Goal: Task Accomplishment & Management: Manage account settings

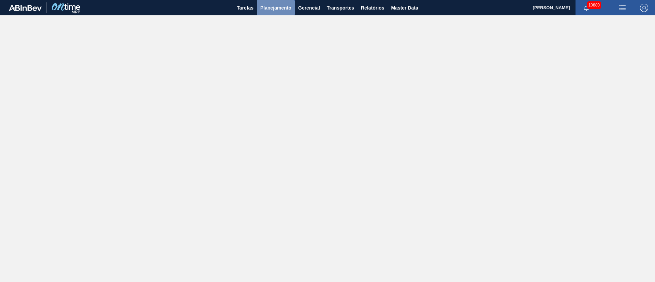
click at [277, 10] on span "Planejamento" at bounding box center [275, 8] width 31 height 8
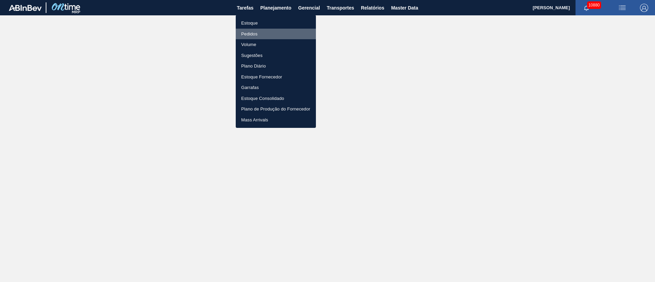
click at [252, 34] on li "Pedidos" at bounding box center [276, 34] width 80 height 11
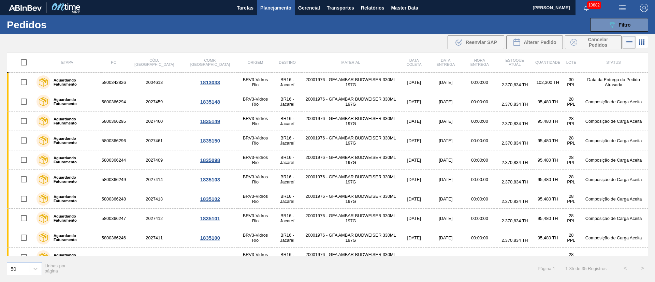
click at [520, 265] on div "50 Linhas por página Página : 1 1 - 35 de 35 Registros < >" at bounding box center [327, 268] width 655 height 25
click at [620, 24] on span "Filtro" at bounding box center [625, 24] width 12 height 5
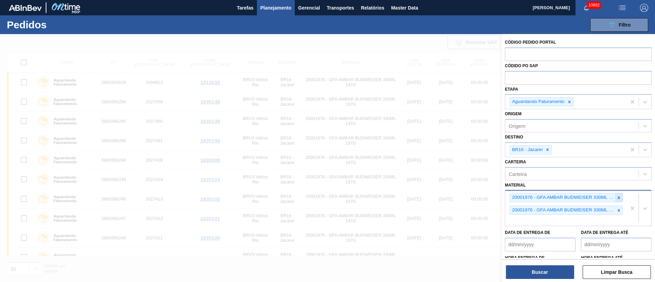
click at [617, 199] on icon at bounding box center [618, 197] width 5 height 5
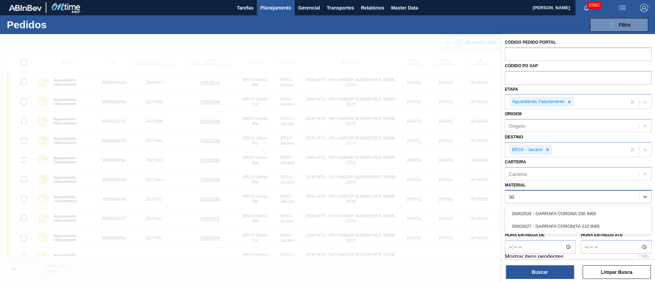
type input "3"
type input "30010239"
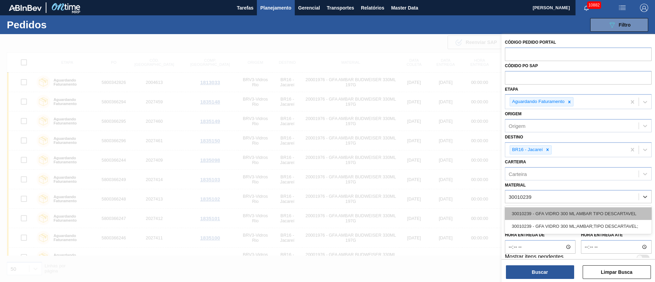
click at [547, 214] on div "30010239 - GFA VIDRO 300 ML AMBAR TIPO DESCARTAVEL" at bounding box center [578, 213] width 147 height 13
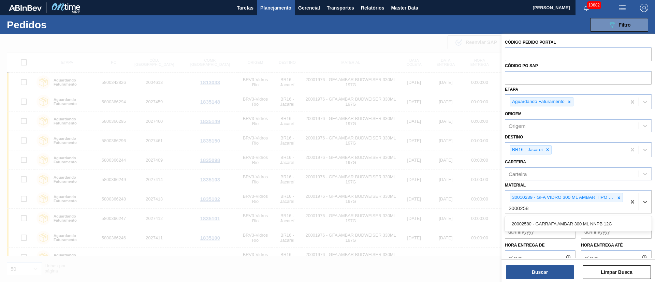
type input "20002580"
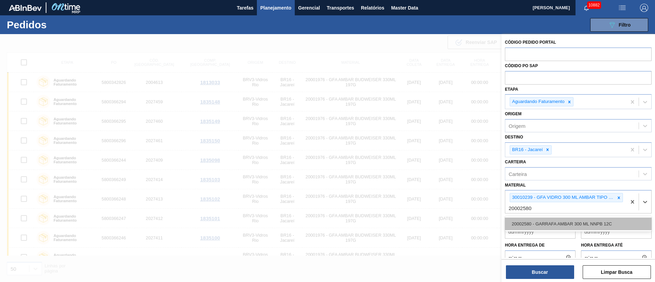
click at [546, 221] on div "20002580 - GARRAFA AMBAR 300 ML NNPB 12C" at bounding box center [578, 224] width 147 height 13
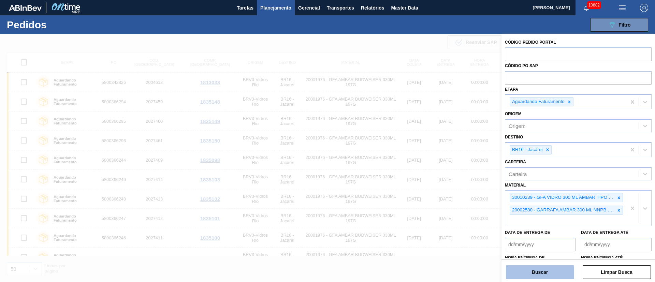
click at [542, 268] on button "Buscar" at bounding box center [540, 272] width 68 height 14
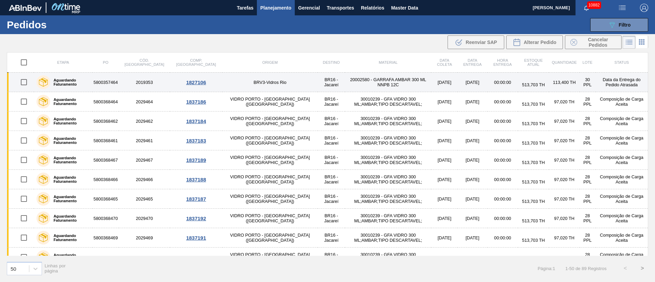
click at [23, 83] on input "checkbox" at bounding box center [24, 82] width 14 height 14
checkbox input "true"
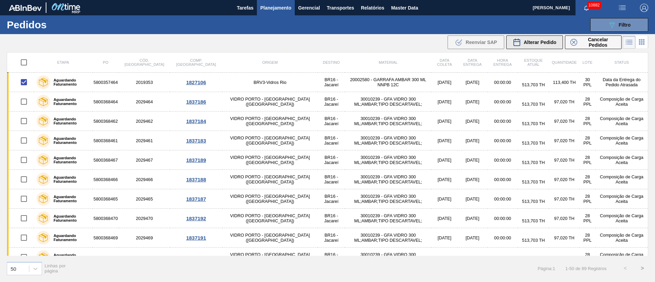
click at [526, 45] on div "Alterar Pedido" at bounding box center [535, 42] width 44 height 8
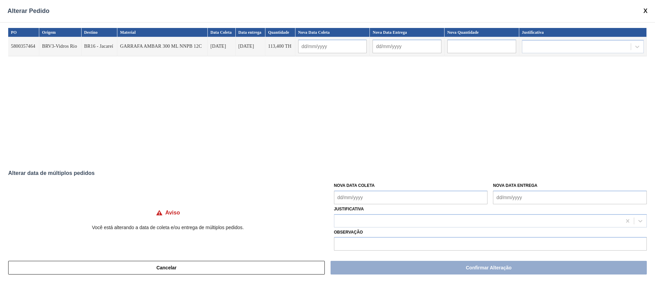
click at [348, 198] on Coleta "Nova Data Coleta" at bounding box center [411, 198] width 154 height 14
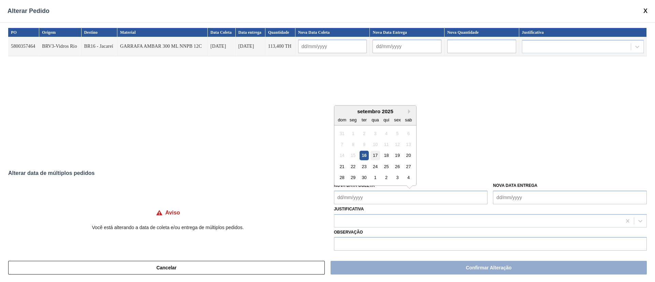
click at [374, 157] on div "17" at bounding box center [374, 155] width 9 height 9
type Coleta "[DATE]"
type input "[DATE]"
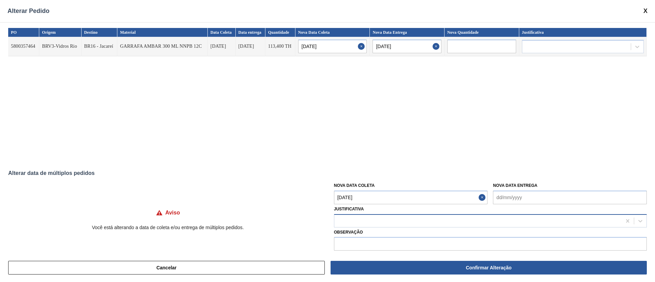
click at [357, 218] on div at bounding box center [477, 221] width 287 height 10
type input "ou"
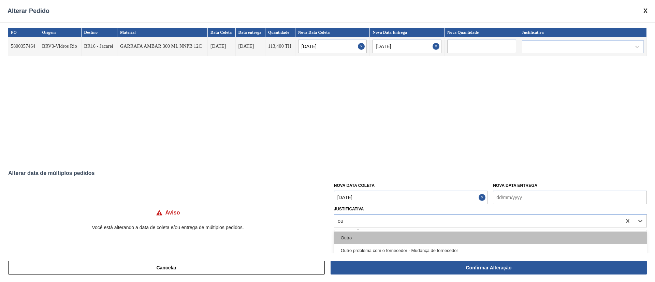
click at [354, 237] on div "Outro" at bounding box center [490, 238] width 313 height 13
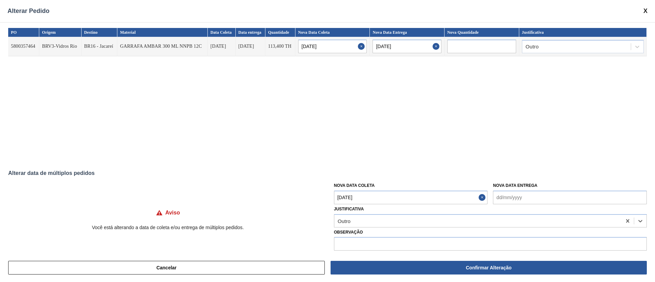
drag, startPoint x: 474, startPoint y: 265, endPoint x: 172, endPoint y: 147, distance: 325.2
click at [474, 265] on button "Confirmar Alteração" at bounding box center [489, 268] width 316 height 14
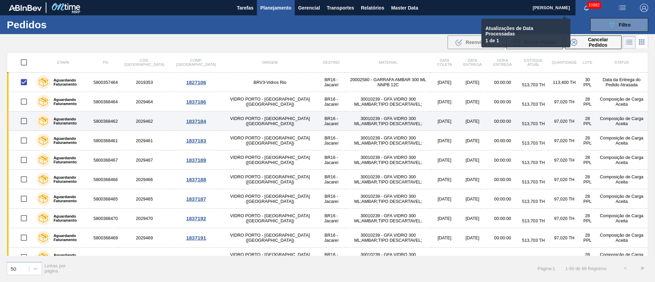
checkbox input "false"
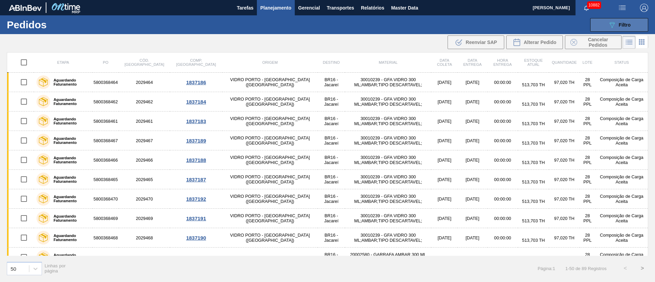
click at [619, 28] on div "089F7B8B-B2A5-4AFE-B5C0-19BA573D28AC Filtro" at bounding box center [619, 25] width 23 height 8
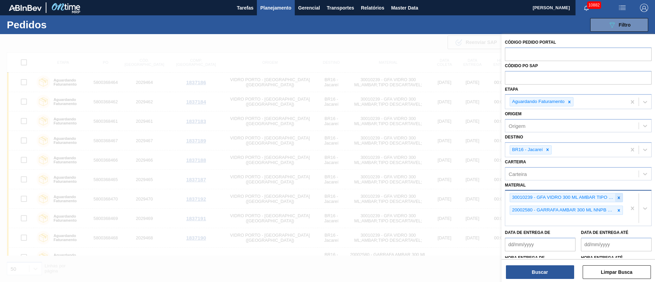
click at [620, 199] on div at bounding box center [619, 197] width 8 height 9
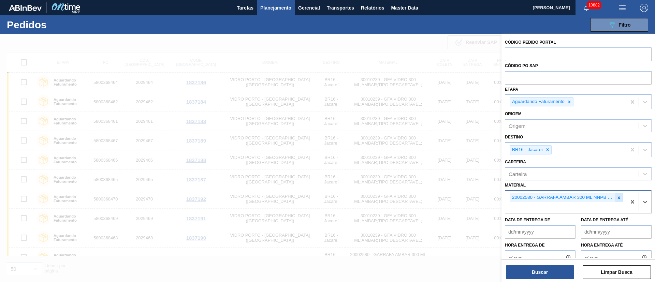
click at [620, 196] on icon at bounding box center [618, 197] width 5 height 5
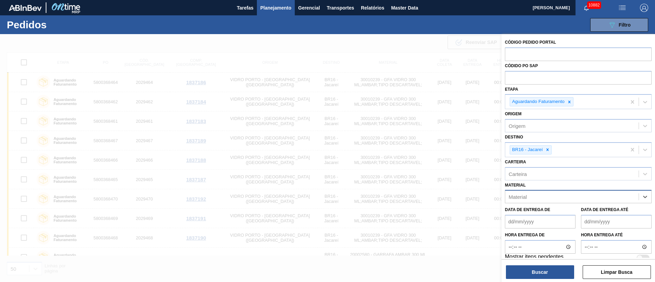
click at [361, 34] on div at bounding box center [327, 175] width 655 height 282
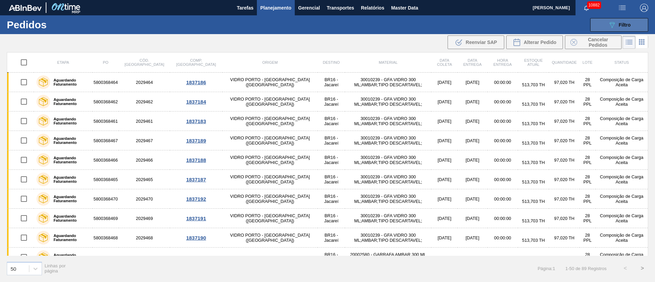
click at [626, 26] on span "Filtro" at bounding box center [625, 24] width 12 height 5
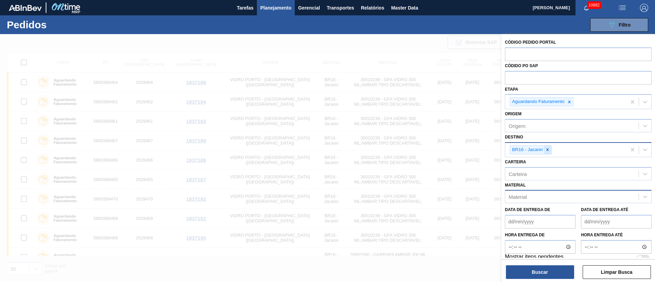
click at [549, 151] on icon at bounding box center [547, 150] width 2 height 2
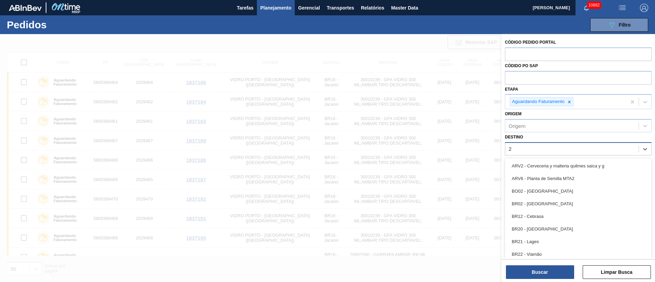
type input "26"
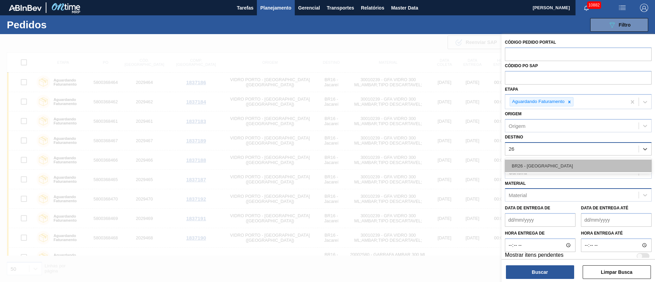
click at [541, 165] on div "BR26 - [GEOGRAPHIC_DATA]" at bounding box center [578, 166] width 147 height 13
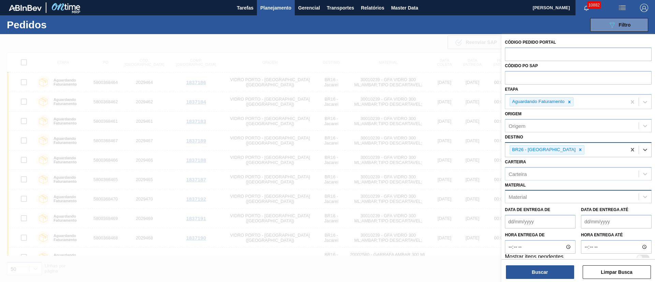
click at [529, 195] on div "Material" at bounding box center [571, 197] width 133 height 10
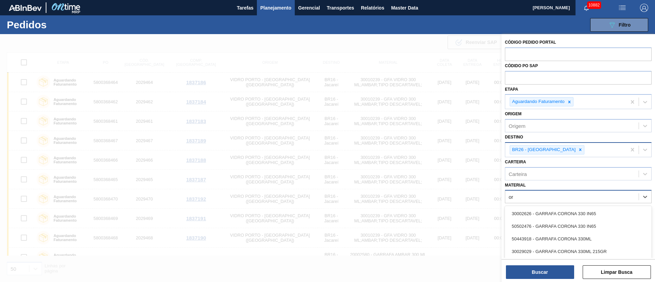
type input "o"
type input "corona"
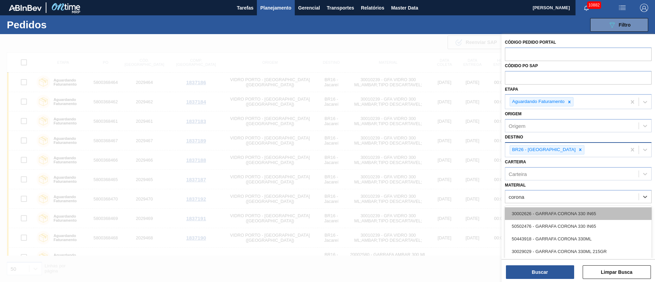
click at [530, 213] on div "30002626 - GARRAFA CORONA 330 IN65" at bounding box center [578, 213] width 147 height 13
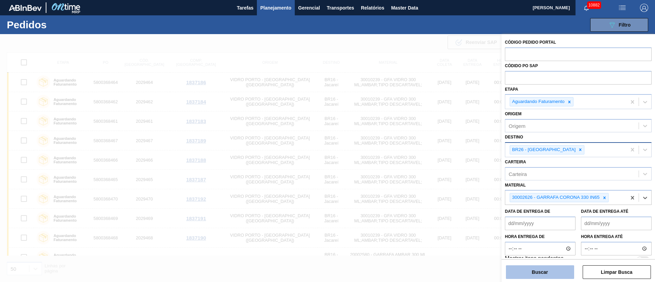
click at [550, 272] on button "Buscar" at bounding box center [540, 272] width 68 height 14
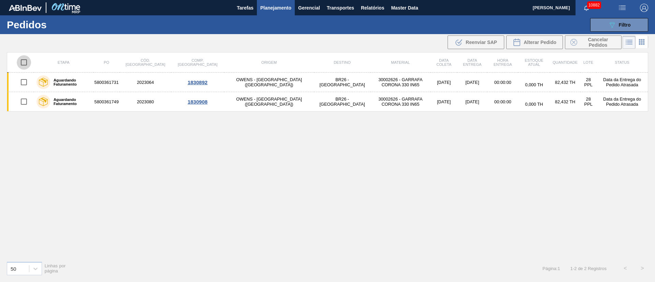
click at [23, 64] on input "checkbox" at bounding box center [24, 62] width 14 height 14
checkbox input "true"
click at [603, 41] on span "Cancelar Pedidos" at bounding box center [598, 42] width 36 height 11
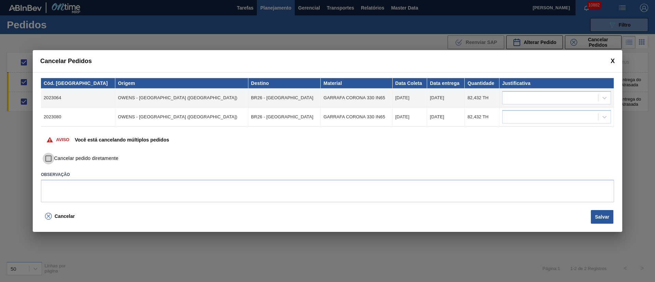
click at [51, 159] on input "Cancelar pedido diretamente" at bounding box center [49, 159] width 12 height 12
checkbox input "true"
click at [544, 97] on div at bounding box center [550, 98] width 96 height 10
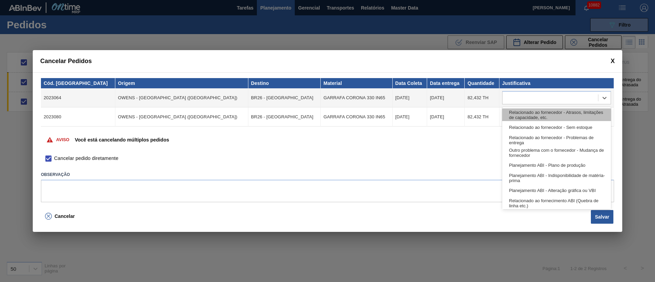
click at [535, 112] on div "Relacionado ao fornecedor - Atrasos, limitações de capacidade, etc." at bounding box center [556, 114] width 109 height 13
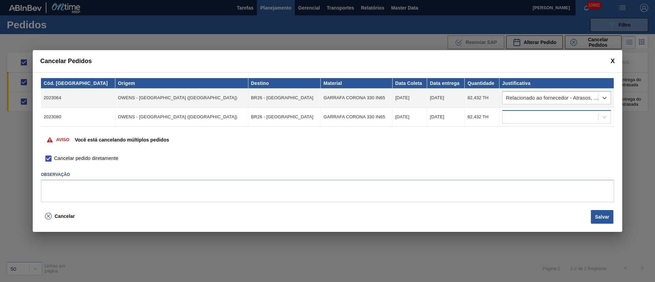
click at [531, 114] on div at bounding box center [550, 117] width 96 height 10
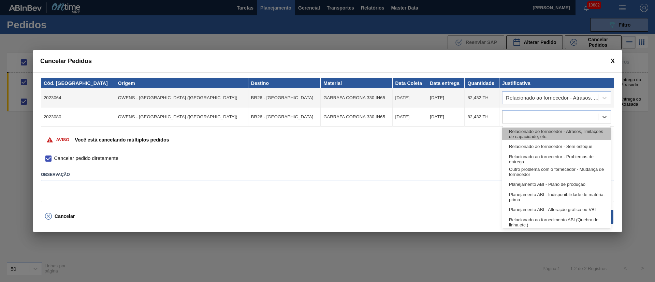
click at [525, 136] on div "Relacionado ao fornecedor - Atrasos, limitações de capacidade, etc." at bounding box center [556, 134] width 109 height 13
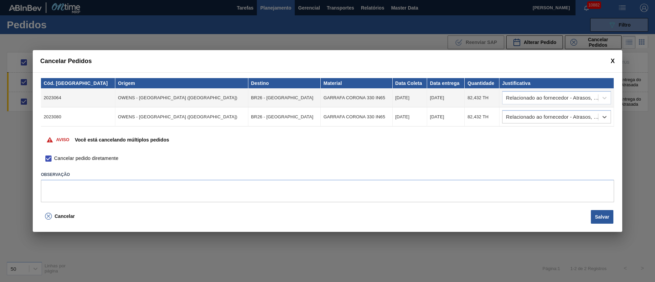
click at [596, 217] on button "Salvar" at bounding box center [602, 217] width 23 height 14
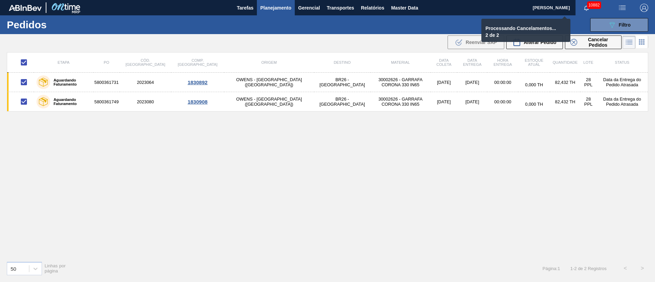
checkbox input "false"
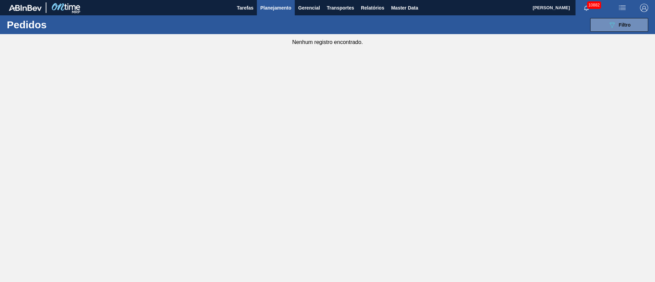
click at [293, 215] on main "Tarefas Planejamento Gerencial Transportes Relatórios Master Data Juliane Romag…" at bounding box center [327, 141] width 655 height 282
click at [257, 8] on button "Planejamento" at bounding box center [276, 7] width 38 height 15
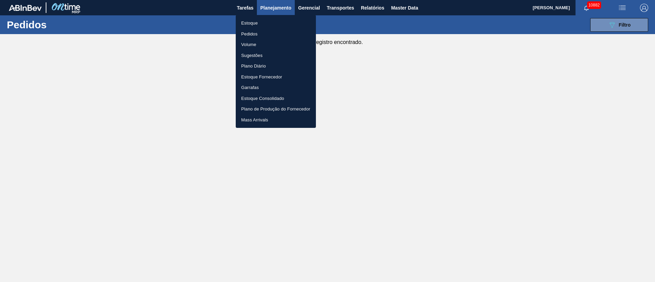
click at [258, 35] on li "Pedidos" at bounding box center [276, 34] width 80 height 11
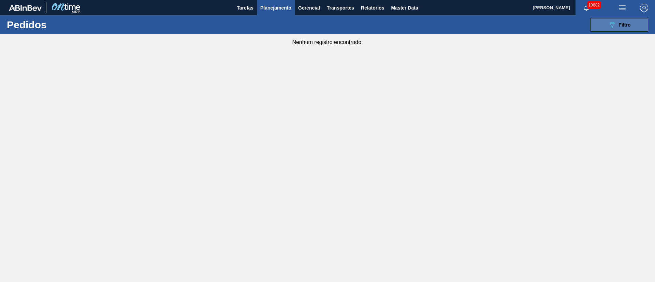
click at [630, 25] on span "Filtro" at bounding box center [625, 24] width 12 height 5
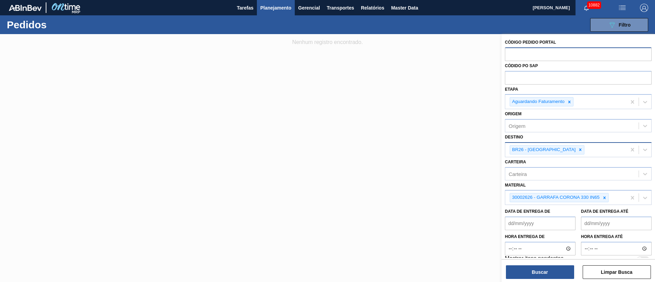
click at [520, 49] on input "text" at bounding box center [578, 53] width 147 height 13
paste input "text"
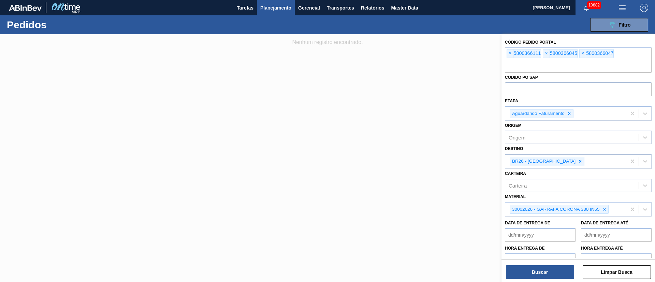
click at [516, 88] on input "text" at bounding box center [578, 89] width 147 height 13
paste input "text"
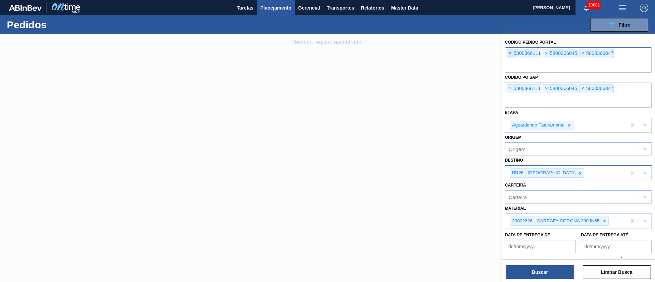
click at [510, 55] on span "×" at bounding box center [510, 53] width 6 height 8
click at [510, 85] on span "×" at bounding box center [510, 89] width 6 height 8
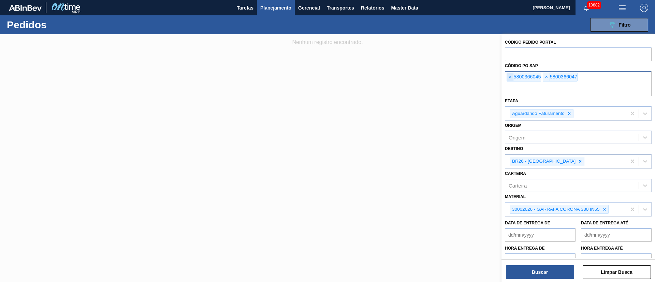
click at [509, 75] on span "×" at bounding box center [510, 77] width 6 height 8
click at [509, 83] on input "text" at bounding box center [578, 89] width 147 height 13
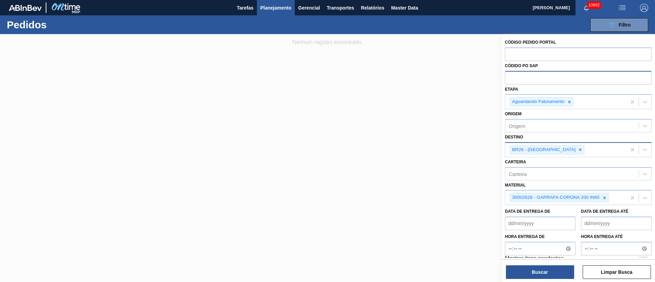
paste input "text"
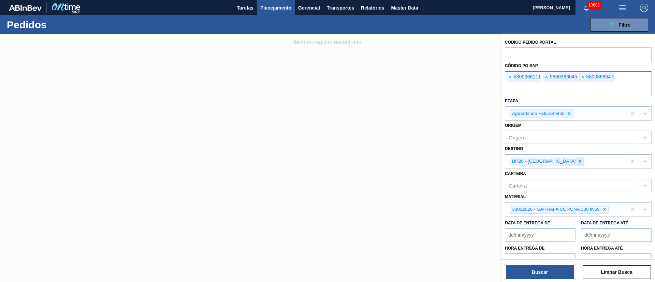
click at [576, 160] on div at bounding box center [580, 161] width 8 height 9
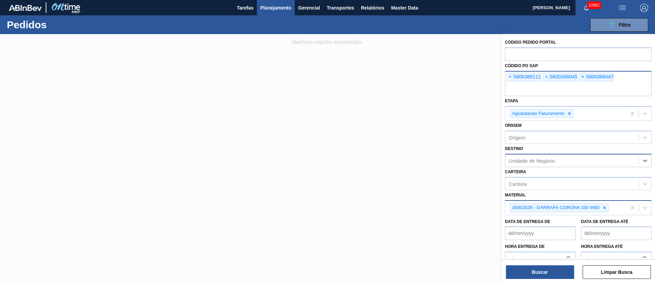
click at [606, 209] on icon at bounding box center [604, 207] width 5 height 5
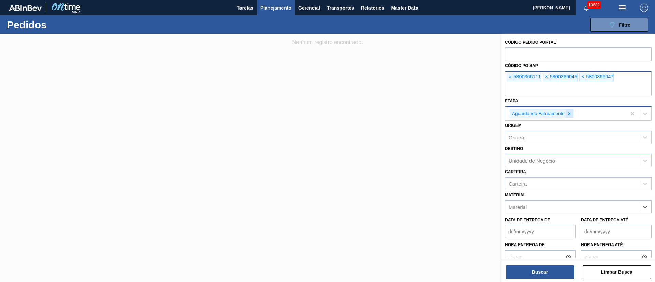
click at [568, 113] on icon at bounding box center [569, 113] width 5 height 5
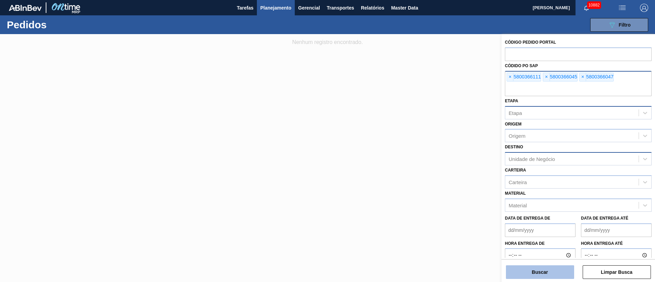
click at [533, 269] on button "Buscar" at bounding box center [540, 272] width 68 height 14
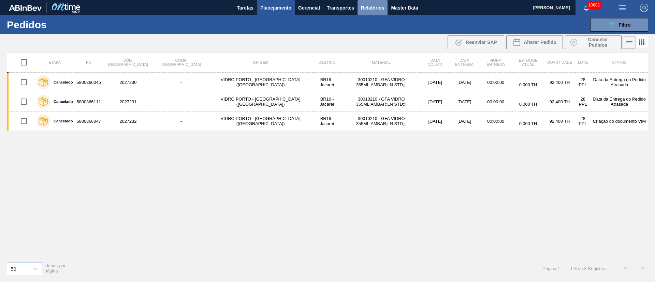
click at [370, 7] on span "Relatórios" at bounding box center [372, 8] width 23 height 8
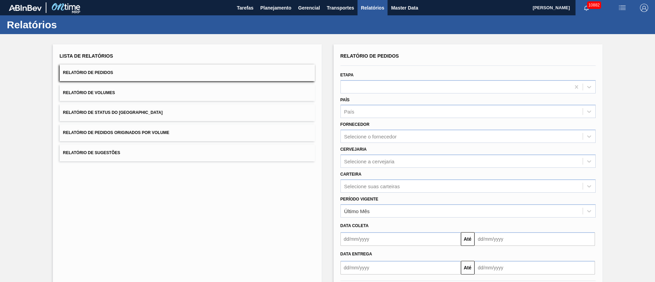
click at [155, 132] on span "Relatório de Pedidos Originados por Volume" at bounding box center [116, 132] width 106 height 5
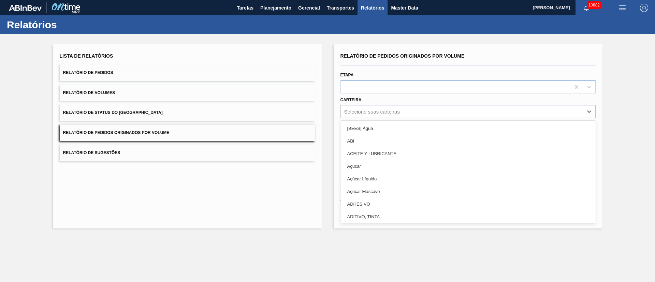
click at [363, 109] on div "Selecione suas carteiras" at bounding box center [372, 112] width 56 height 6
type input "garr"
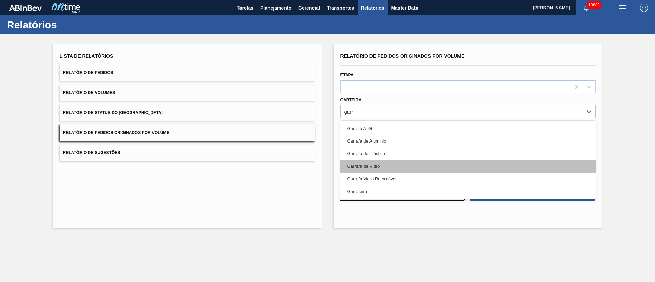
click at [365, 166] on div "Garrafa de Vidro" at bounding box center [467, 166] width 255 height 13
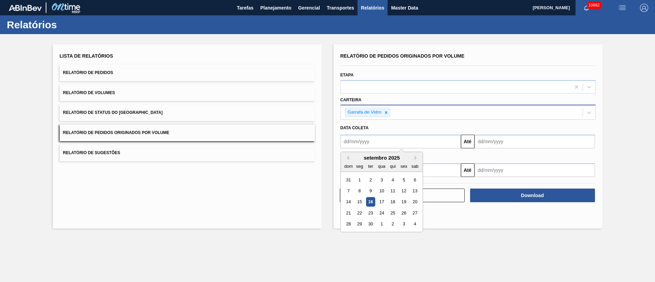
click at [375, 142] on input "text" at bounding box center [400, 142] width 120 height 14
click at [362, 181] on div "1" at bounding box center [359, 179] width 9 height 9
type input "01/09/2025"
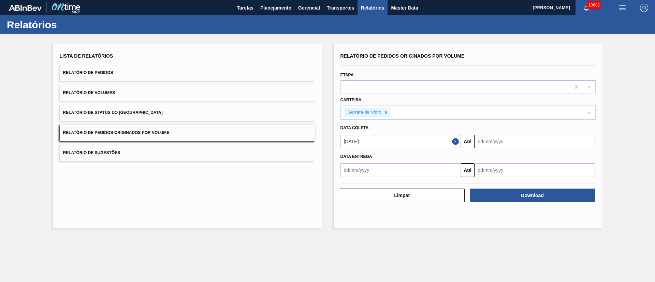
click at [520, 141] on input "text" at bounding box center [534, 142] width 120 height 14
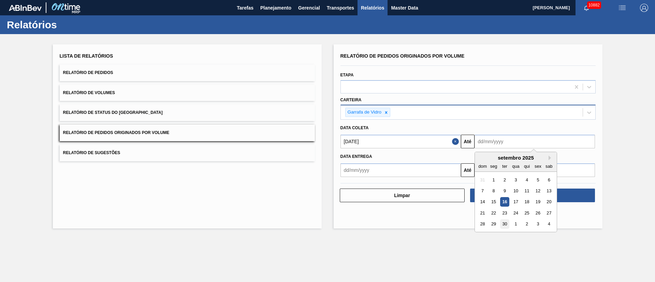
click at [503, 228] on div "30" at bounding box center [504, 224] width 9 height 9
type input "30/09/2025"
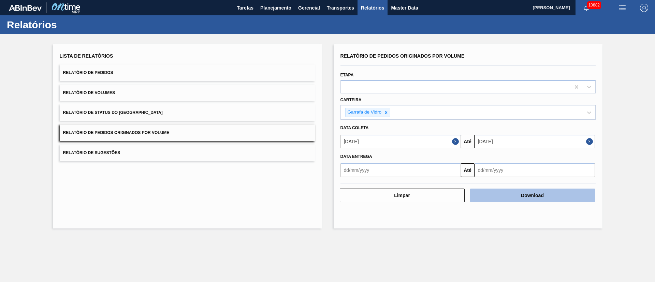
click at [542, 194] on button "Download" at bounding box center [532, 196] width 125 height 14
click at [532, 190] on button "Download" at bounding box center [532, 196] width 125 height 14
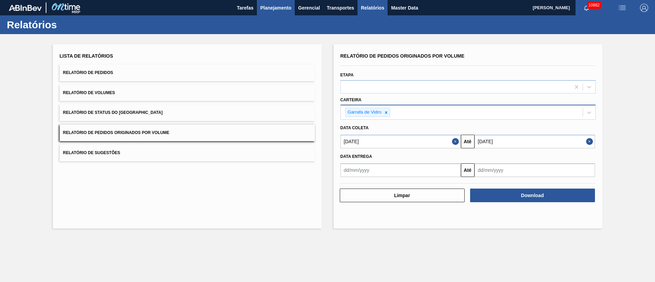
click at [279, 7] on span "Planejamento" at bounding box center [275, 8] width 31 height 8
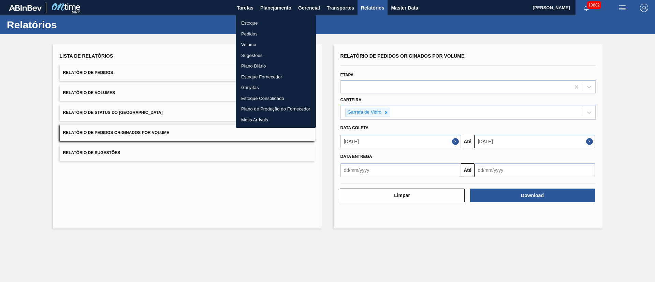
click at [341, 25] on div at bounding box center [327, 141] width 655 height 282
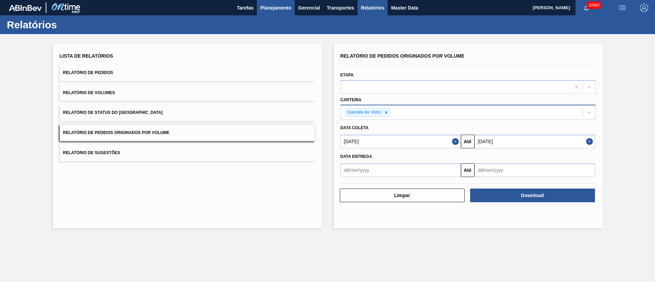
click at [283, 8] on span "Planejamento" at bounding box center [275, 8] width 31 height 8
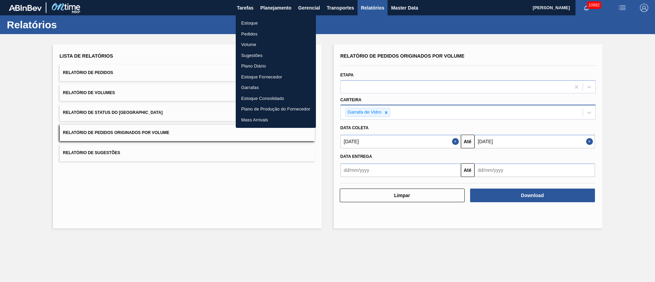
click at [248, 35] on li "Pedidos" at bounding box center [276, 34] width 80 height 11
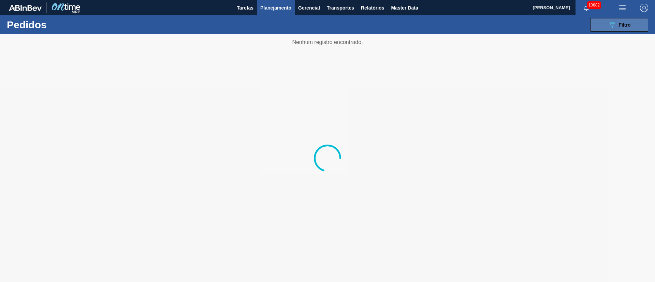
click at [617, 27] on div "089F7B8B-B2A5-4AFE-B5C0-19BA573D28AC Filtro" at bounding box center [619, 25] width 23 height 8
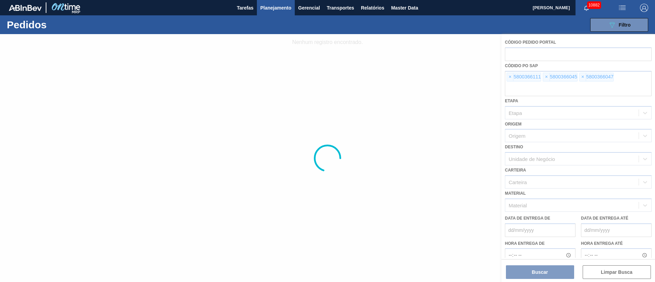
click at [511, 77] on div at bounding box center [327, 158] width 655 height 248
click at [511, 76] on div at bounding box center [327, 158] width 655 height 248
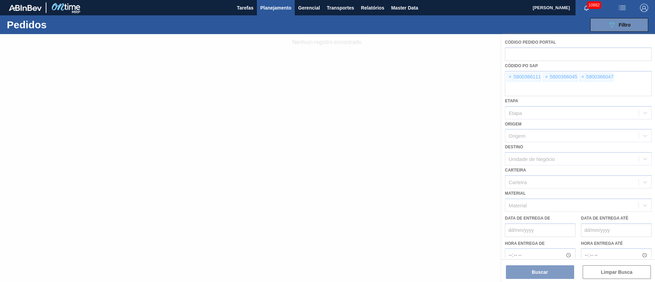
click at [510, 78] on span "×" at bounding box center [510, 77] width 6 height 8
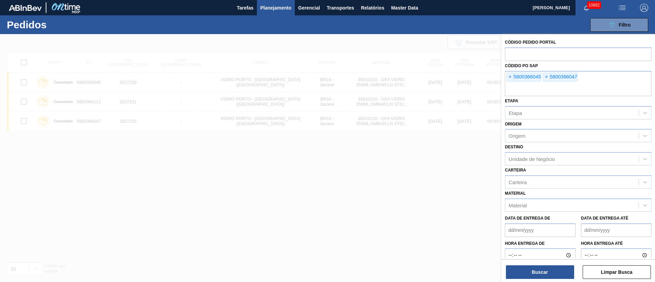
click at [510, 78] on span "×" at bounding box center [510, 77] width 6 height 8
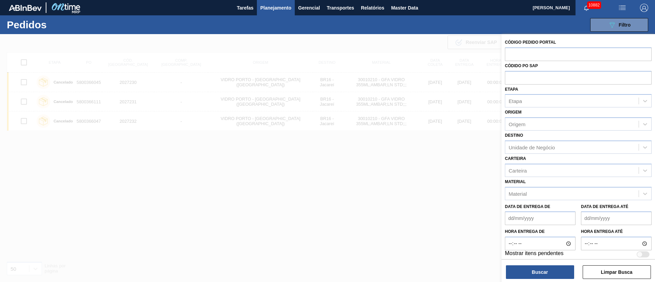
click at [510, 78] on input "text" at bounding box center [578, 77] width 147 height 13
paste input "text"
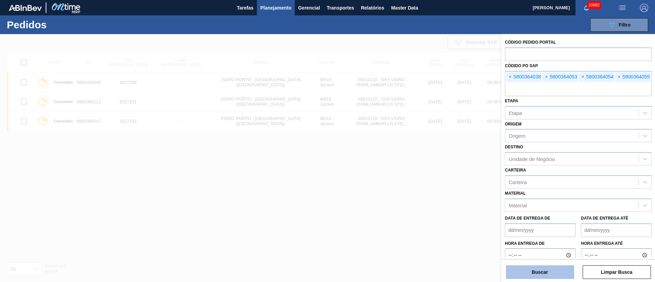
click at [541, 274] on button "Buscar" at bounding box center [540, 272] width 68 height 14
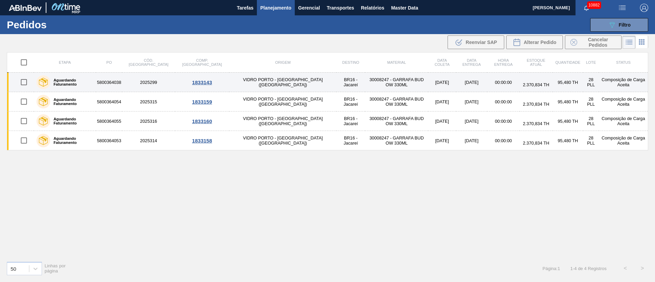
click at [23, 82] on input "checkbox" at bounding box center [24, 82] width 14 height 14
click at [24, 83] on input "checkbox" at bounding box center [24, 82] width 14 height 14
checkbox input "false"
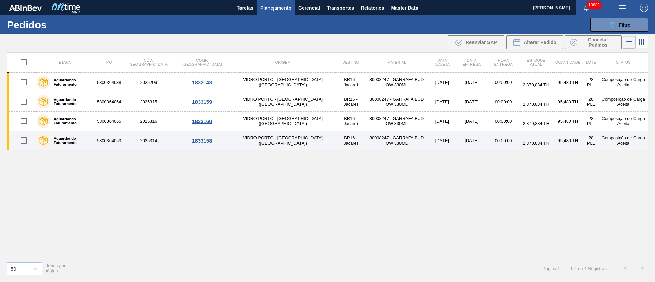
click at [22, 139] on input "checkbox" at bounding box center [24, 140] width 14 height 14
checkbox input "true"
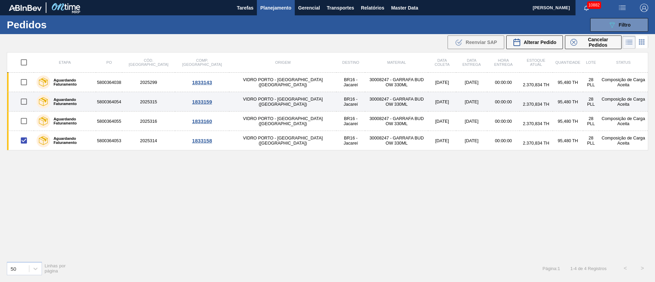
click at [26, 102] on input "checkbox" at bounding box center [24, 101] width 14 height 14
checkbox input "true"
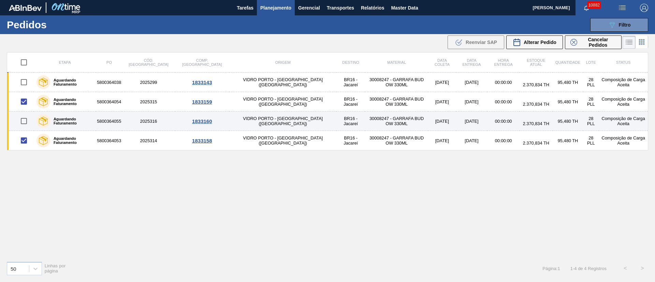
click at [23, 117] on input "checkbox" at bounding box center [24, 121] width 14 height 14
checkbox input "true"
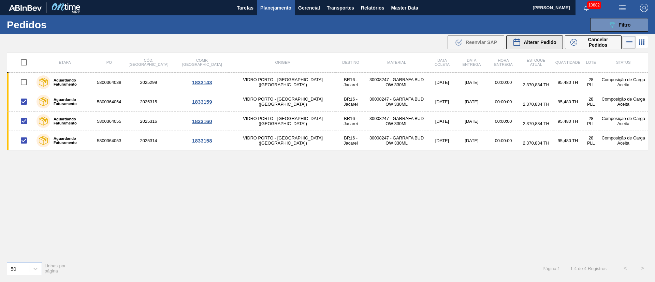
click at [540, 39] on div "Alterar Pedido" at bounding box center [535, 42] width 44 height 8
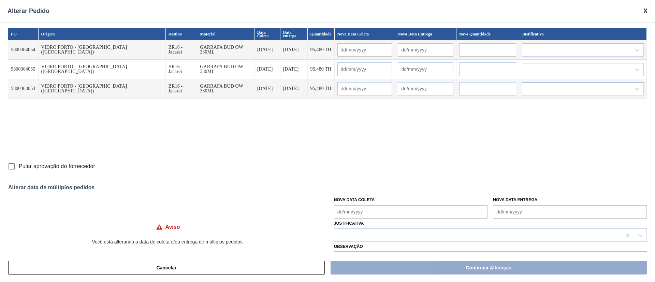
click at [391, 209] on Coleta "Nova Data Coleta" at bounding box center [411, 212] width 154 height 14
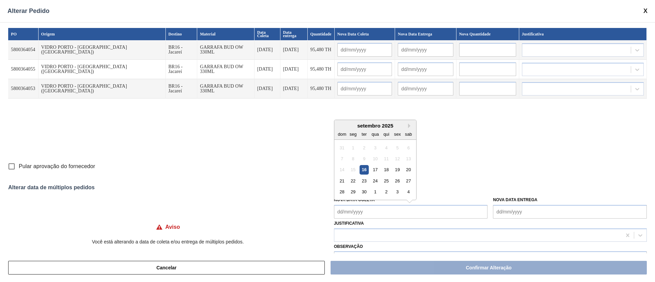
click at [377, 170] on div "17" at bounding box center [374, 169] width 9 height 9
type Coleta "[DATE]"
type input "[DATE]"
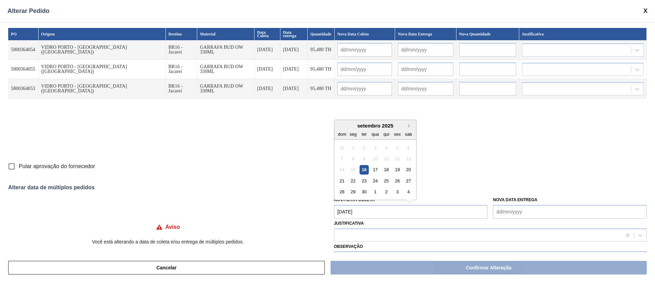
type input "[DATE]"
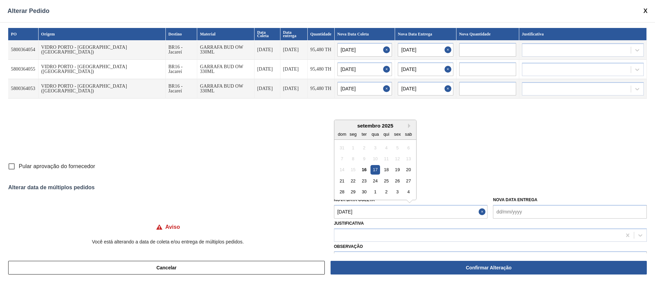
click at [382, 213] on Coleta "[DATE]" at bounding box center [411, 212] width 154 height 14
click at [387, 172] on div "18" at bounding box center [386, 169] width 9 height 9
type Coleta "[DATE]"
type input "[DATE]"
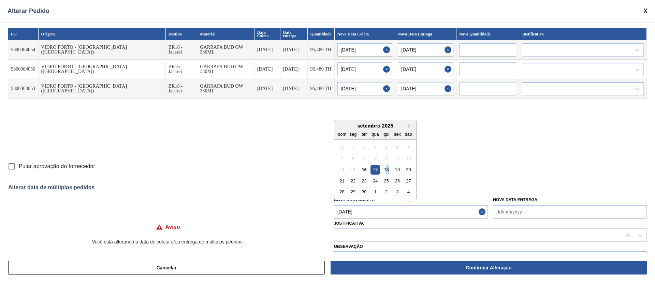
type input "[DATE]"
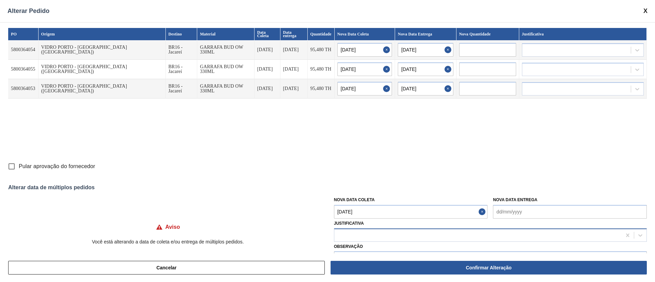
click at [369, 231] on div at bounding box center [477, 235] width 287 height 10
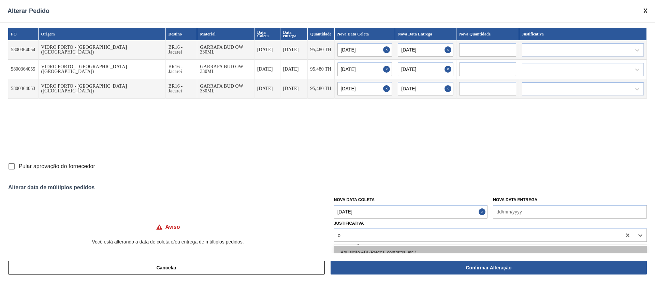
type input "ou"
click at [359, 247] on div "Outro" at bounding box center [490, 252] width 313 height 13
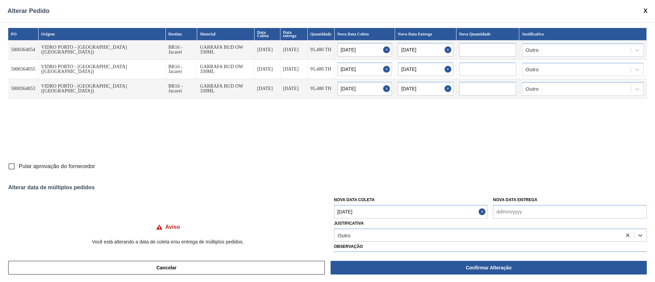
click at [12, 166] on input "Pular aprovação do fornecedor" at bounding box center [11, 166] width 14 height 14
checkbox input "true"
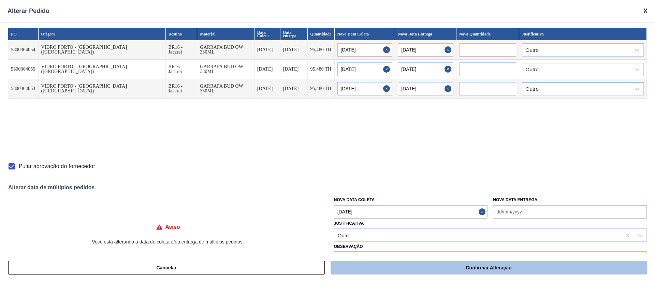
click at [432, 272] on button "Confirmar Alteração" at bounding box center [489, 268] width 316 height 14
checkbox input "false"
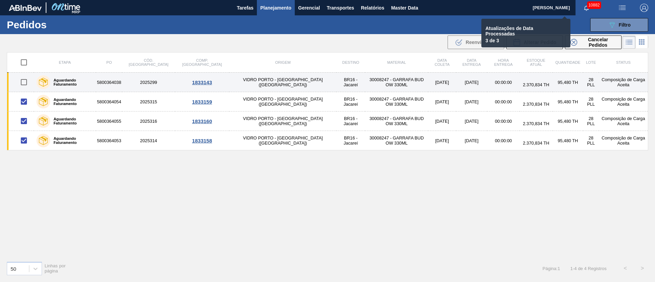
checkbox input "false"
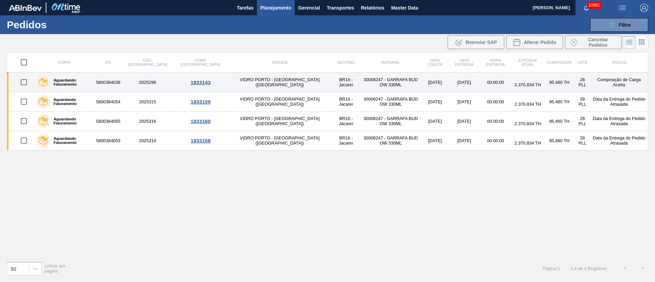
click at [24, 83] on input "checkbox" at bounding box center [24, 82] width 14 height 14
checkbox input "true"
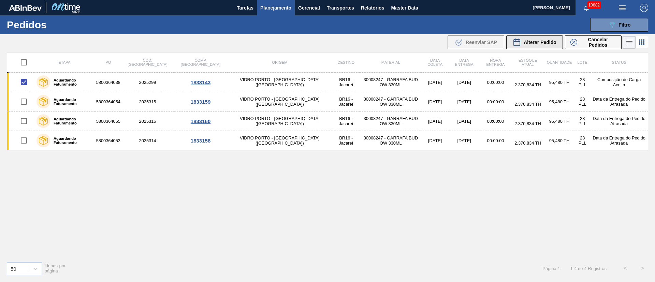
click at [539, 44] on span "Alterar Pedido" at bounding box center [540, 42] width 33 height 5
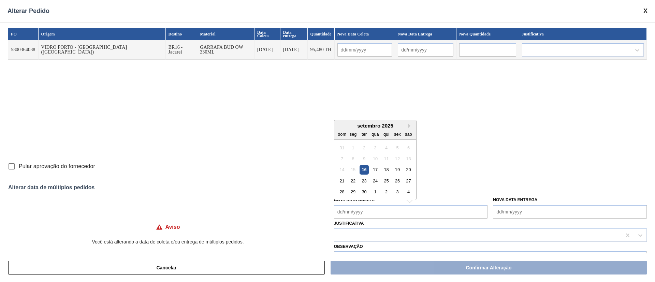
click at [364, 213] on Coleta "Nova Data Coleta" at bounding box center [411, 212] width 154 height 14
drag, startPoint x: 374, startPoint y: 171, endPoint x: 373, endPoint y: 177, distance: 5.9
click at [374, 171] on div "17" at bounding box center [374, 169] width 9 height 9
type Coleta "[DATE]"
type input "[DATE]"
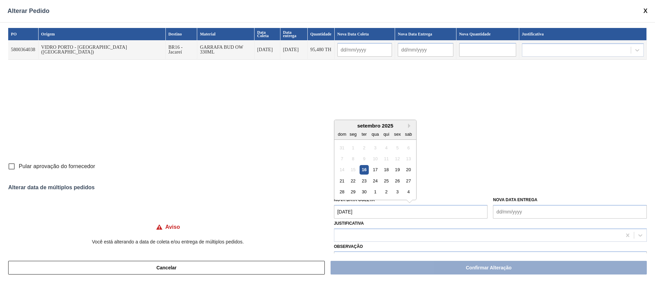
type input "[DATE]"
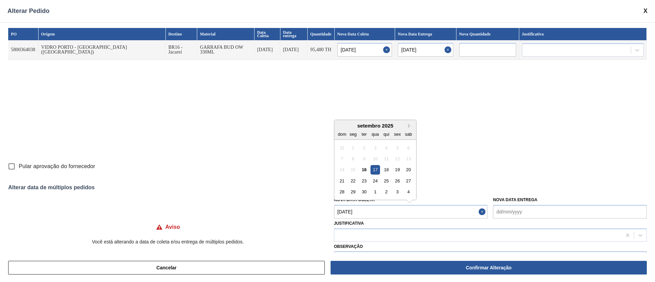
click at [374, 209] on Coleta "[DATE]" at bounding box center [411, 212] width 154 height 14
click at [398, 172] on div "19" at bounding box center [397, 169] width 9 height 9
type input "[DATE]"
type Coleta "[DATE]"
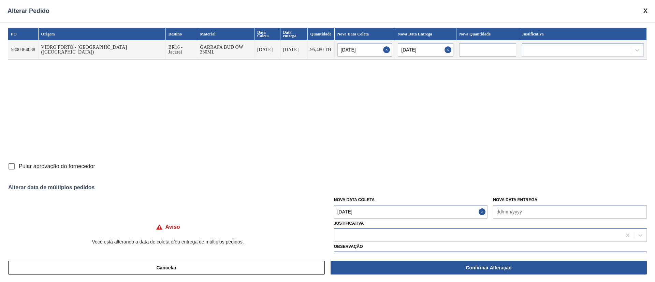
click at [372, 239] on div at bounding box center [477, 235] width 287 height 10
type input "u"
type input "ou"
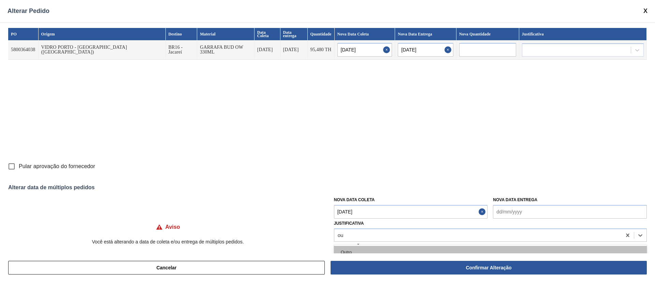
click at [361, 249] on div "Outro" at bounding box center [490, 252] width 313 height 13
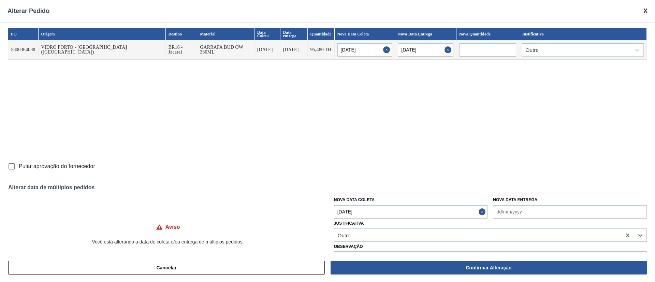
click at [11, 164] on input "Pular aprovação do fornecedor" at bounding box center [11, 166] width 14 height 14
checkbox input "true"
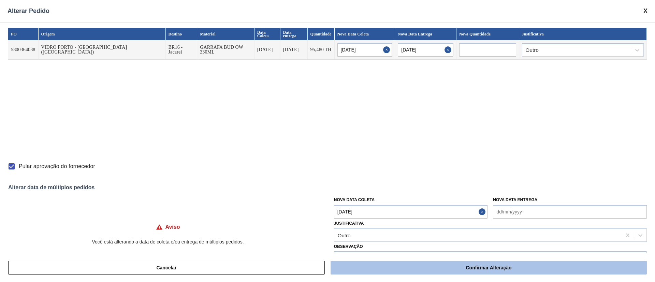
click at [467, 265] on button "Confirmar Alteração" at bounding box center [489, 268] width 316 height 14
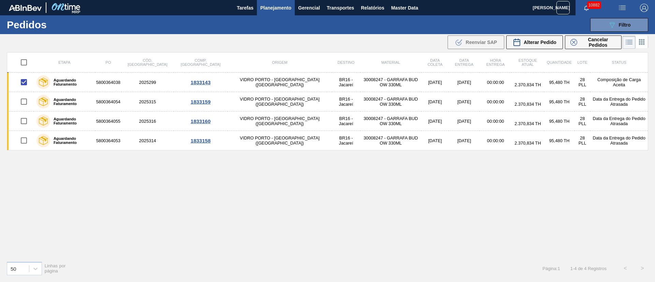
checkbox input "false"
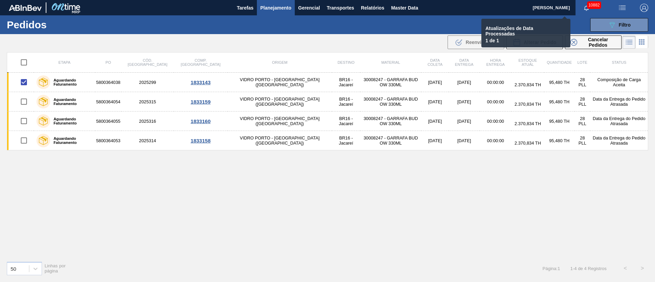
checkbox input "false"
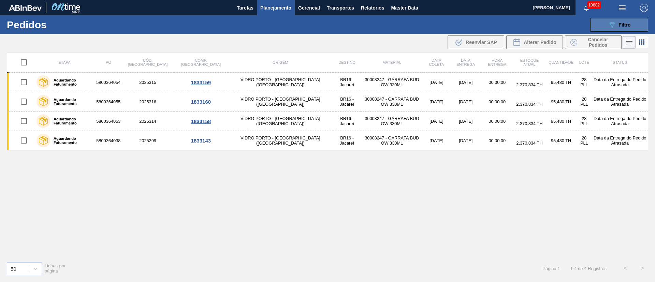
click at [631, 28] on button "089F7B8B-B2A5-4AFE-B5C0-19BA573D28AC Filtro" at bounding box center [619, 25] width 58 height 14
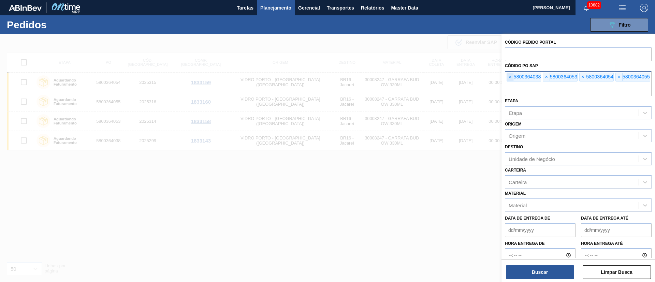
click at [508, 75] on span "×" at bounding box center [510, 77] width 6 height 8
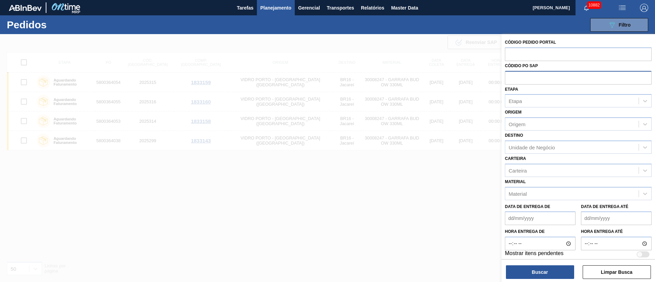
click at [508, 75] on input "text" at bounding box center [578, 77] width 147 height 13
paste input "text"
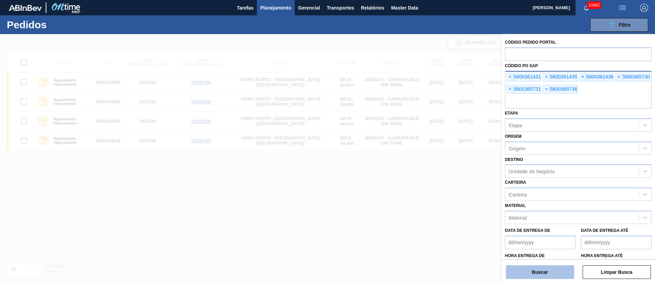
click at [532, 269] on button "Buscar" at bounding box center [540, 272] width 68 height 14
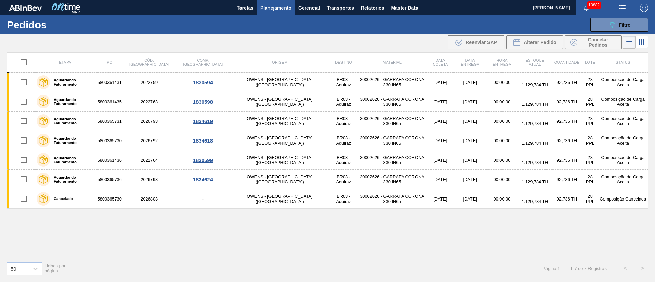
click at [27, 63] on input "checkbox" at bounding box center [24, 62] width 14 height 14
checkbox input "true"
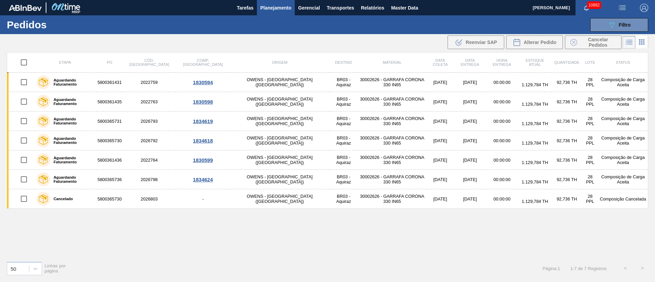
checkbox input "true"
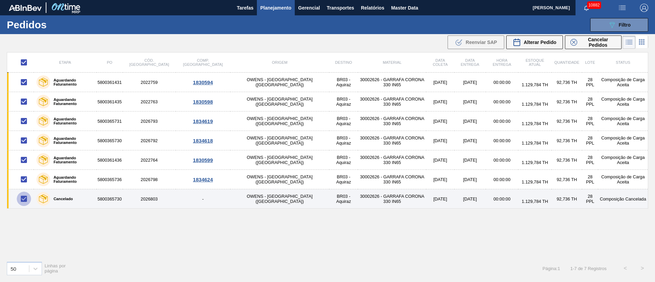
click at [24, 197] on input "checkbox" at bounding box center [24, 199] width 14 height 14
checkbox input "false"
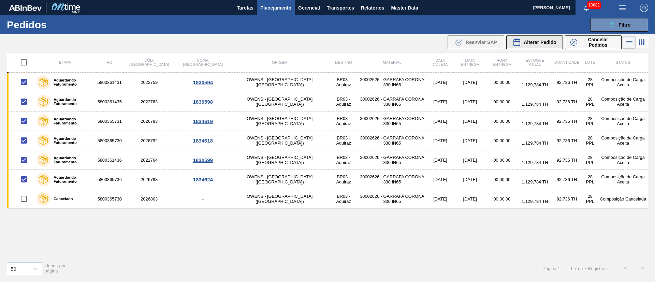
click at [537, 42] on span "Alterar Pedido" at bounding box center [540, 42] width 33 height 5
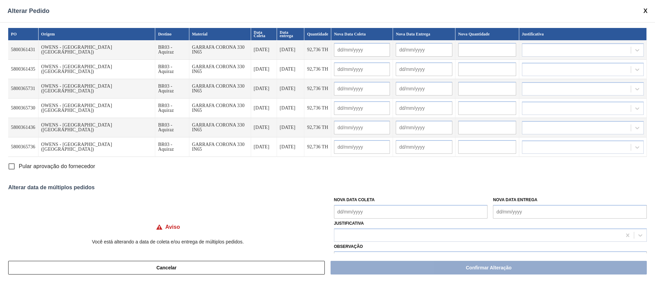
click at [372, 209] on Coleta "Nova Data Coleta" at bounding box center [411, 212] width 154 height 14
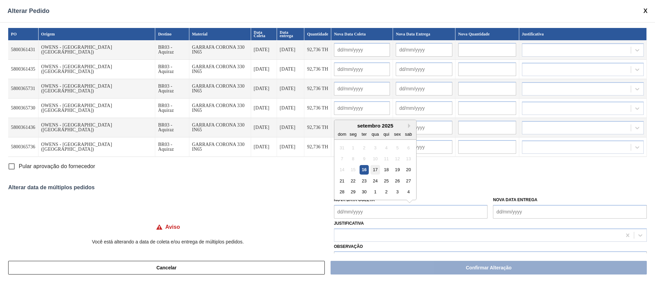
click at [376, 167] on div "17" at bounding box center [374, 169] width 9 height 9
type Coleta "[DATE]"
type input "[DATE]"
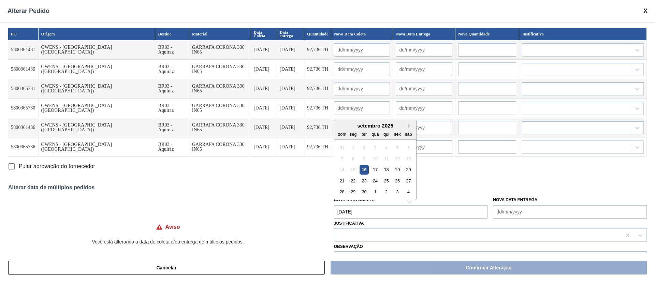
type input "[DATE]"
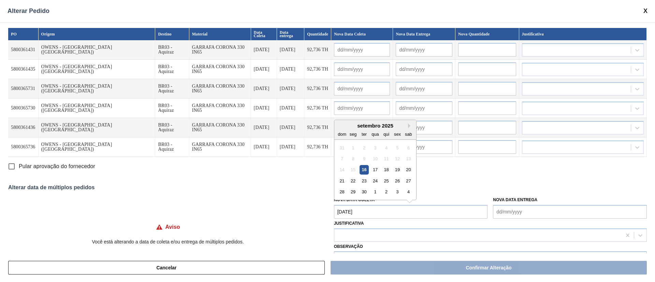
type input "[DATE]"
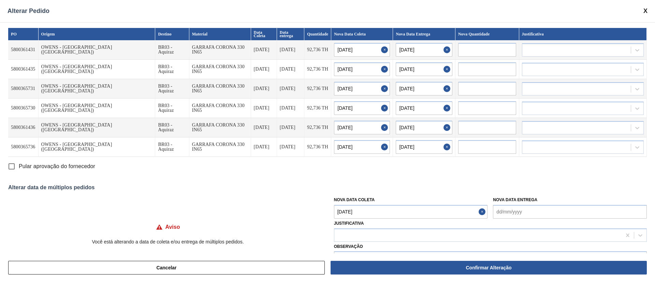
click at [383, 214] on Coleta "[DATE]" at bounding box center [411, 212] width 154 height 14
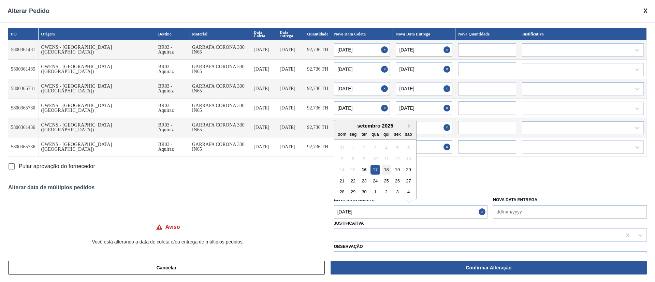
click at [389, 170] on div "18" at bounding box center [386, 169] width 9 height 9
type Coleta "[DATE]"
type input "[DATE]"
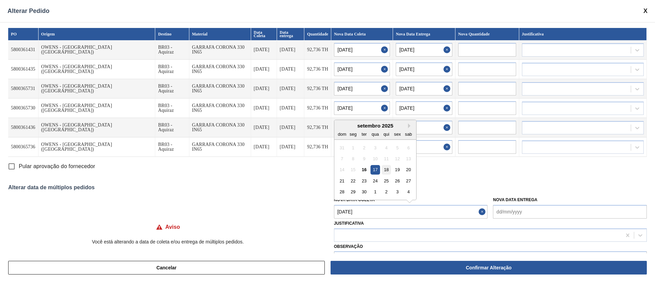
type input "[DATE]"
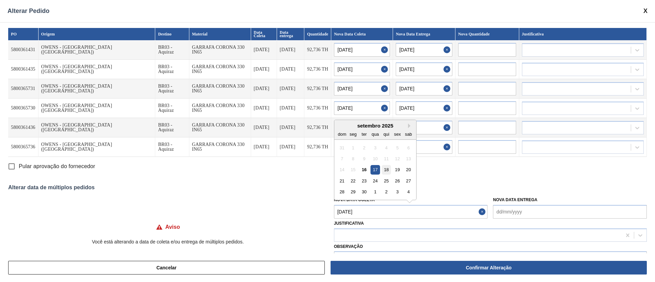
type input "[DATE]"
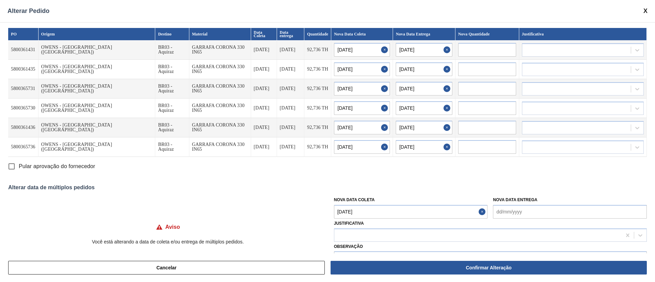
click at [11, 165] on input "Pular aprovação do fornecedor" at bounding box center [11, 166] width 14 height 14
checkbox input "true"
click at [379, 235] on div at bounding box center [477, 235] width 287 height 10
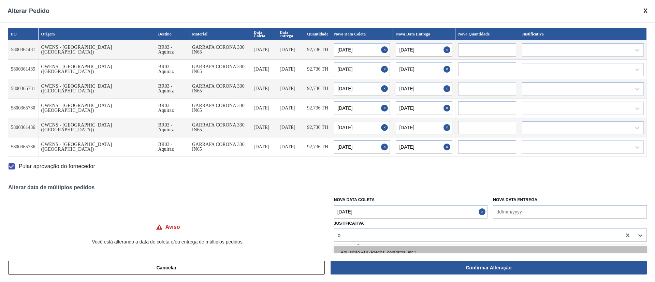
type input "ou"
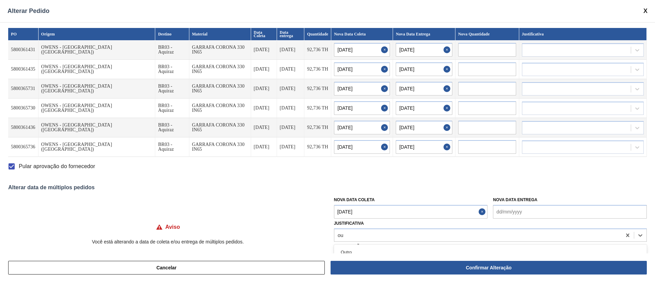
click at [355, 247] on div "Outro" at bounding box center [490, 252] width 313 height 13
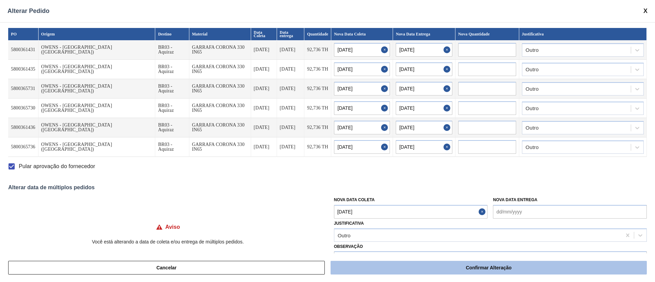
click at [488, 265] on button "Confirmar Alteração" at bounding box center [489, 268] width 316 height 14
checkbox input "false"
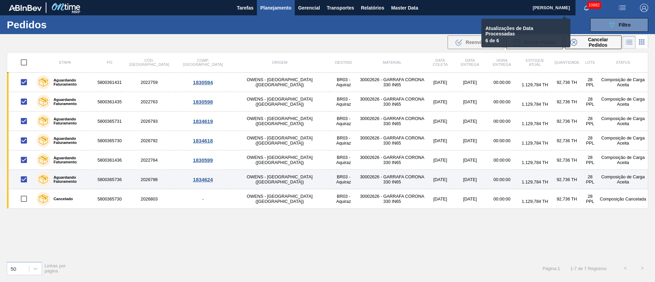
checkbox input "false"
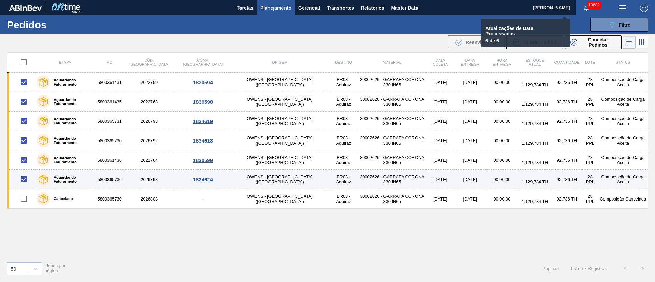
checkbox input "false"
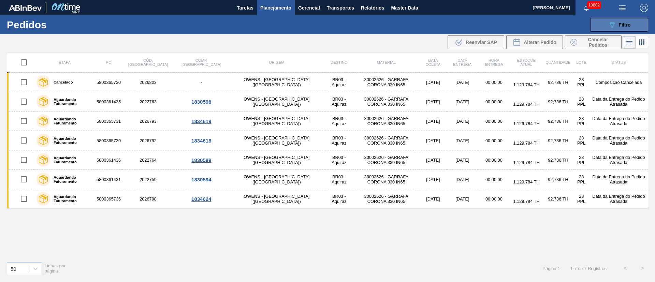
click at [630, 23] on span "Filtro" at bounding box center [625, 24] width 12 height 5
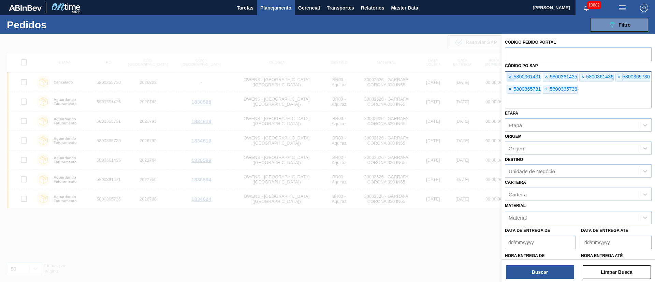
click at [508, 76] on span "×" at bounding box center [510, 77] width 6 height 8
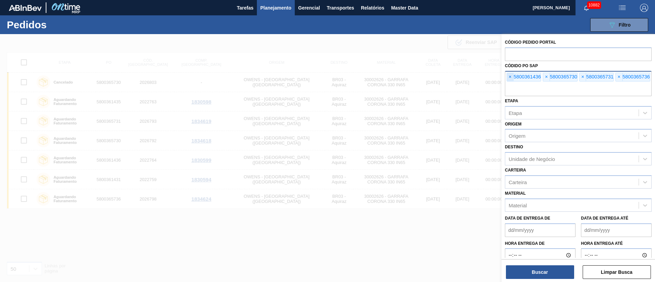
click at [508, 76] on span "×" at bounding box center [510, 77] width 6 height 8
click at [508, 83] on input "text" at bounding box center [578, 89] width 147 height 13
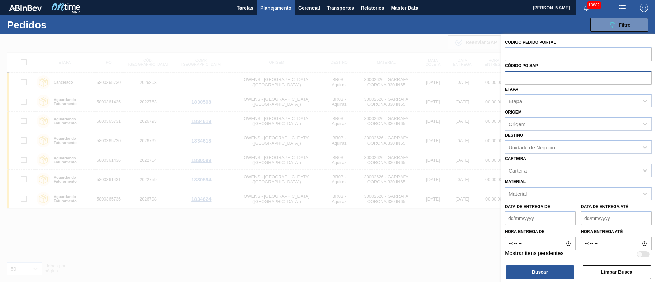
click at [508, 76] on input "text" at bounding box center [578, 77] width 147 height 13
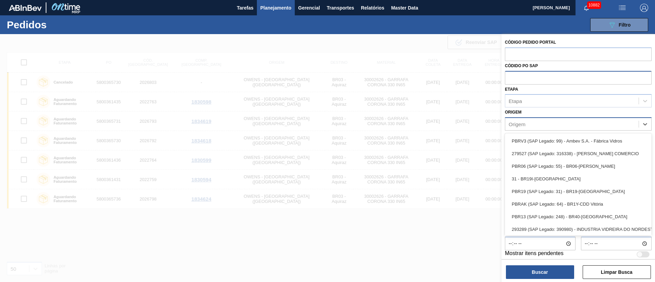
click at [527, 127] on div "Origem" at bounding box center [571, 124] width 133 height 10
click at [535, 112] on div "Origem option PBRV3 (SAP Legado: 99) - Ambev S.A. - Fábrica Vidros focused, 1 o…" at bounding box center [578, 118] width 147 height 23
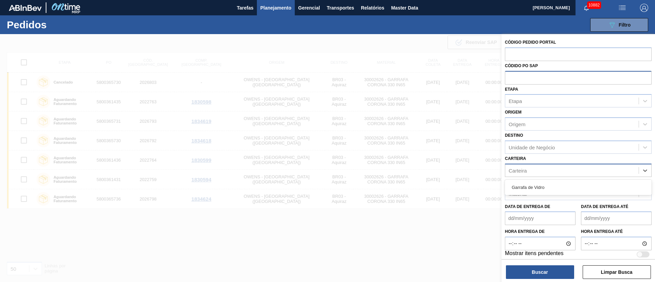
click at [521, 168] on div "Carteira" at bounding box center [518, 170] width 18 height 6
click at [531, 144] on div "Unidade de Negócio" at bounding box center [532, 147] width 46 height 6
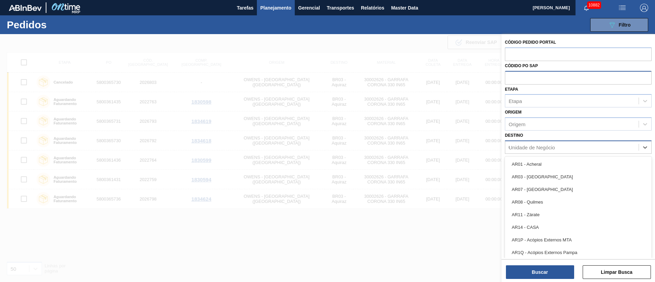
type input "03"
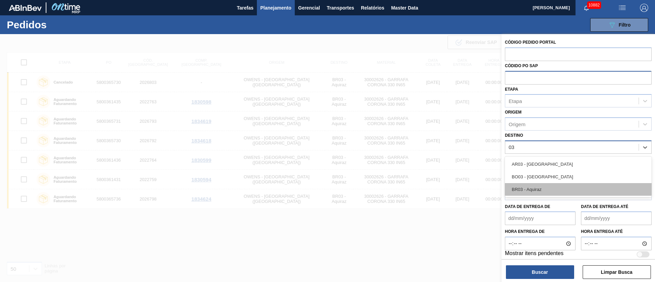
click at [524, 189] on div "BR03 - Aquiraz" at bounding box center [578, 189] width 147 height 13
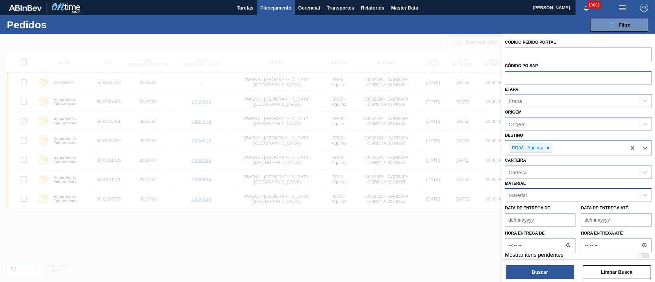
click at [519, 192] on div "Material" at bounding box center [518, 195] width 18 height 6
type input "30002626"
click at [527, 209] on div "30002626 - GARRAFA CORONA 330 IN65" at bounding box center [578, 212] width 147 height 13
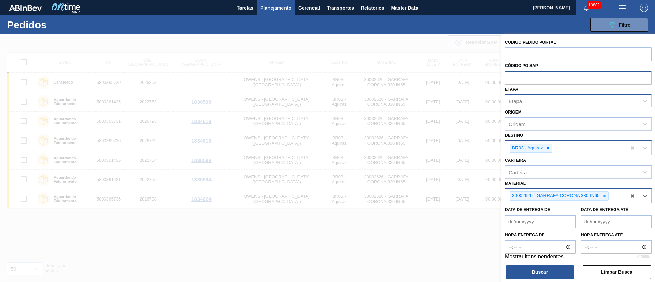
click at [529, 101] on div "Etapa" at bounding box center [571, 101] width 133 height 10
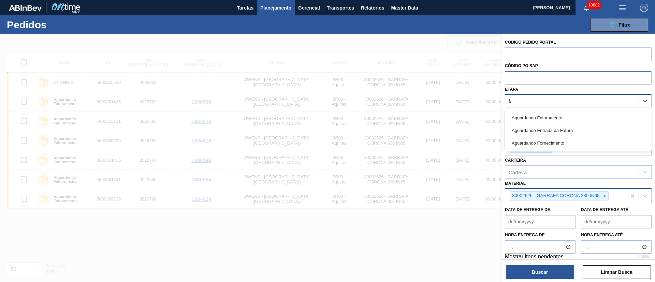
type input "fat"
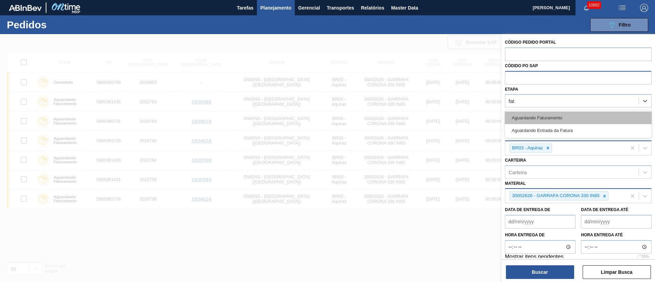
click at [527, 122] on div "Aguardando Faturamento" at bounding box center [578, 118] width 147 height 13
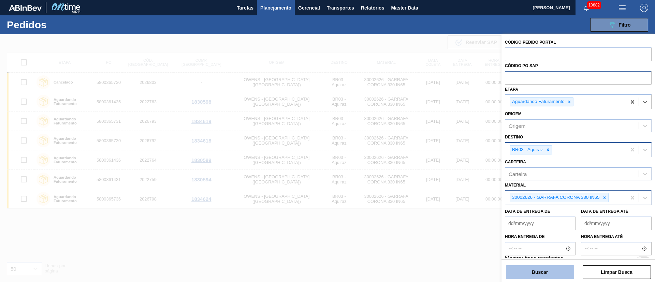
click at [539, 268] on button "Buscar" at bounding box center [540, 272] width 68 height 14
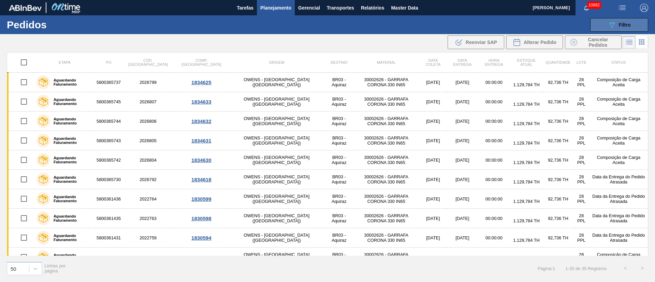
click at [624, 24] on span "Filtro" at bounding box center [625, 24] width 12 height 5
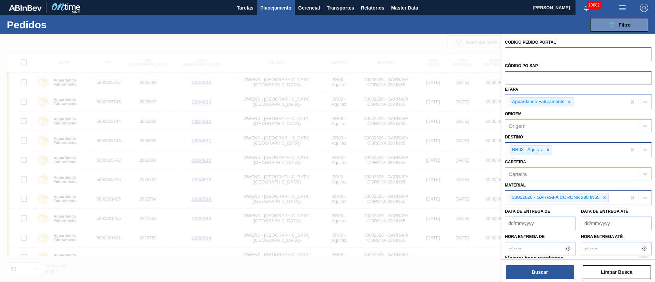
click at [527, 54] on input "text" at bounding box center [578, 53] width 147 height 13
click at [569, 102] on icon at bounding box center [569, 102] width 2 height 2
type input "58000365737"
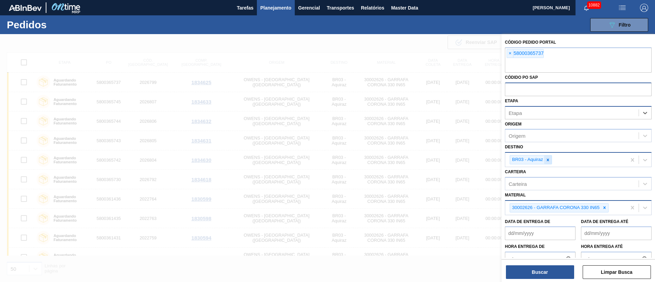
click at [550, 158] on icon at bounding box center [547, 160] width 5 height 5
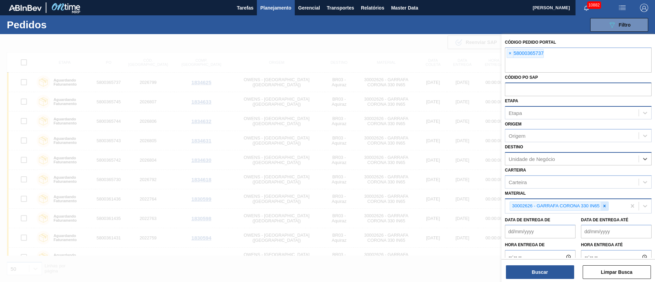
click at [602, 204] on icon at bounding box center [604, 206] width 5 height 5
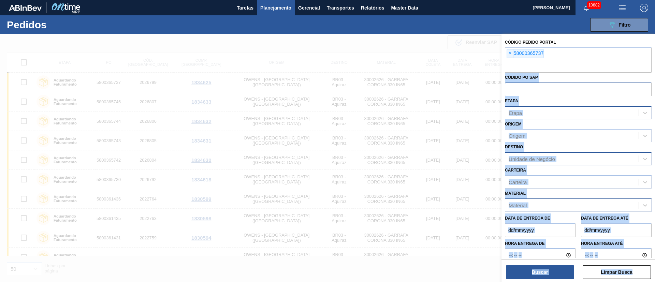
drag, startPoint x: 549, startPoint y: 54, endPoint x: 499, endPoint y: 53, distance: 49.8
click at [501, 53] on div "Código Pedido Portal × 58000365737 Códido PO SAP Etapa Etapa Origem Origem Dest…" at bounding box center [578, 175] width 154 height 282
click at [547, 61] on input "text" at bounding box center [578, 66] width 147 height 13
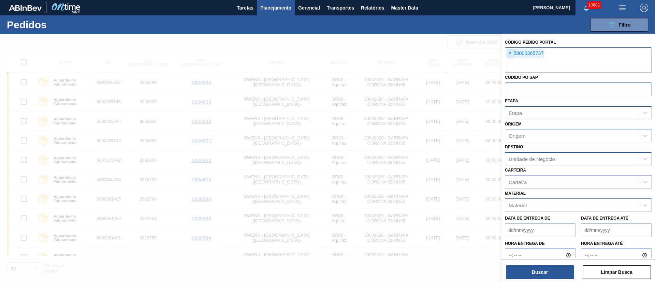
click at [510, 53] on span "×" at bounding box center [510, 53] width 6 height 8
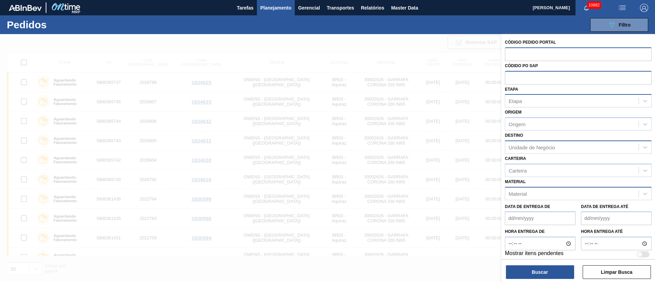
click at [227, 42] on div at bounding box center [327, 175] width 655 height 282
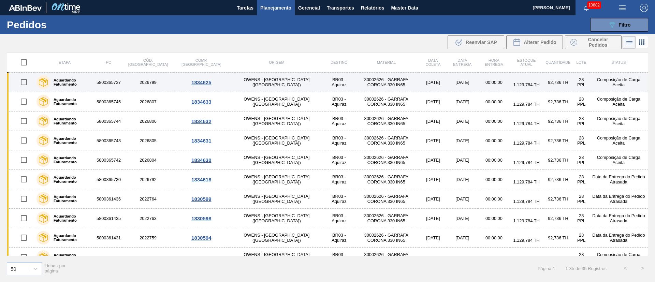
click at [23, 84] on input "checkbox" at bounding box center [24, 82] width 14 height 14
checkbox input "true"
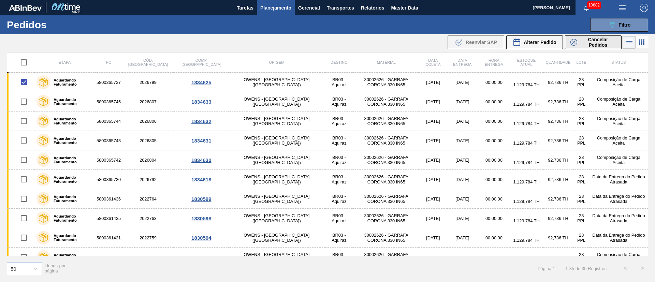
click at [596, 47] on span "Cancelar Pedidos" at bounding box center [598, 42] width 36 height 11
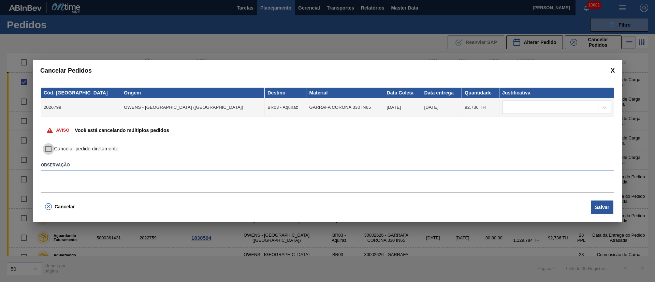
click at [51, 150] on input "Cancelar pedido diretamente" at bounding box center [49, 149] width 12 height 12
checkbox input "true"
click at [530, 104] on div at bounding box center [550, 108] width 96 height 10
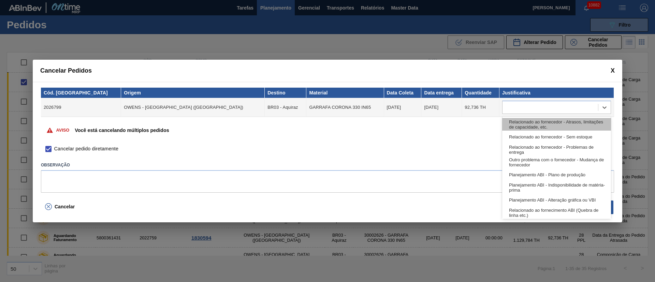
click at [522, 122] on div "Relacionado ao fornecedor - Atrasos, limitações de capacidade, etc." at bounding box center [556, 124] width 109 height 13
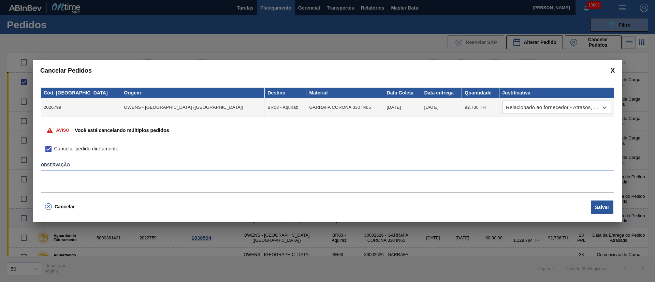
click at [598, 214] on button "Salvar" at bounding box center [602, 208] width 23 height 14
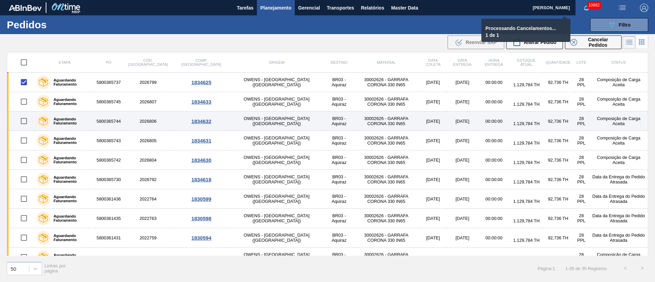
checkbox input "false"
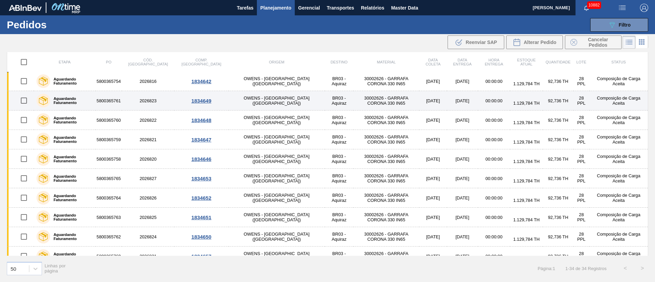
scroll to position [478, 0]
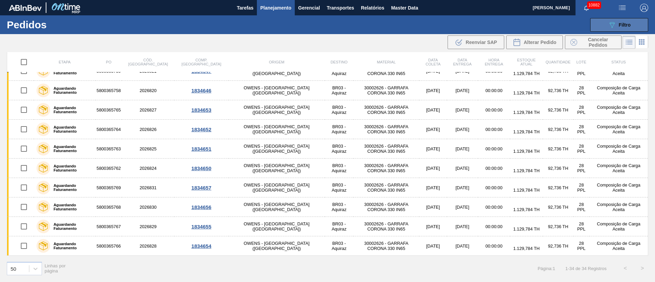
click at [623, 26] on span "Filtro" at bounding box center [625, 24] width 12 height 5
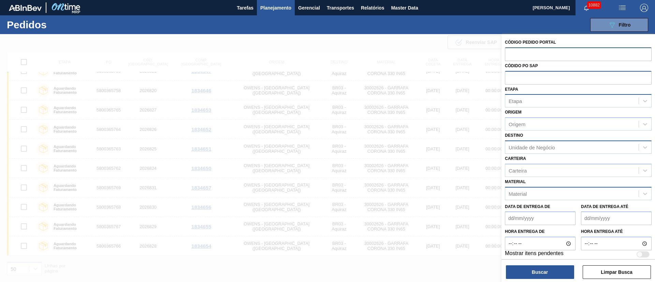
click at [553, 50] on input "text" at bounding box center [578, 53] width 147 height 13
paste input "text"
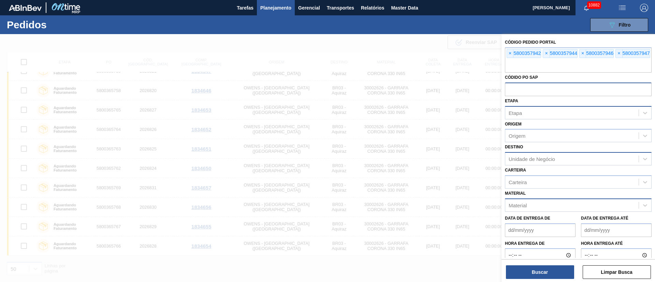
click at [514, 89] on input "text" at bounding box center [578, 89] width 147 height 13
paste input "text"
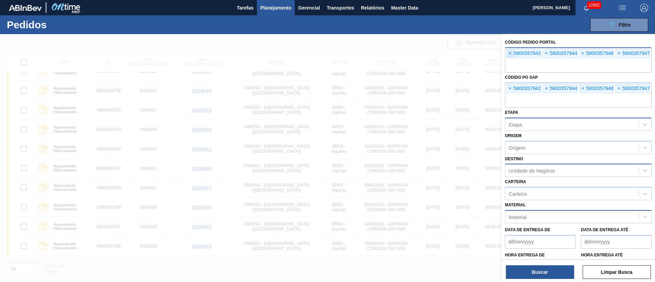
click at [508, 54] on span "×" at bounding box center [510, 53] width 6 height 8
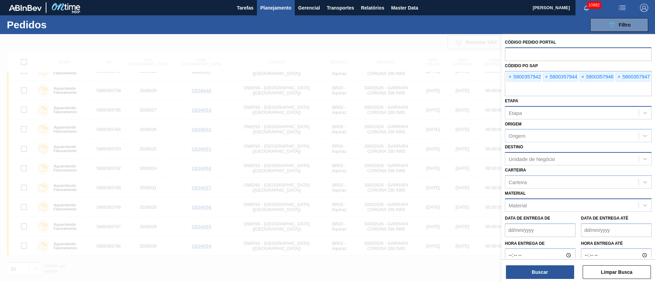
click at [508, 54] on input "text" at bounding box center [578, 53] width 147 height 13
click at [550, 269] on button "Buscar" at bounding box center [540, 272] width 68 height 14
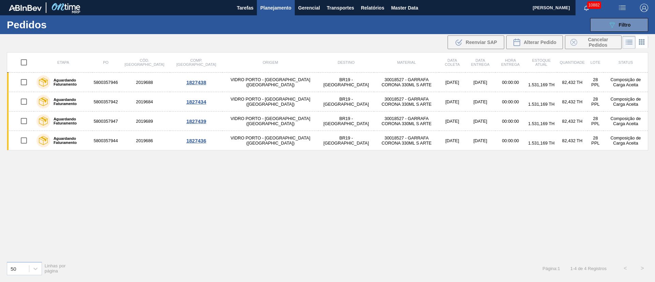
scroll to position [0, 0]
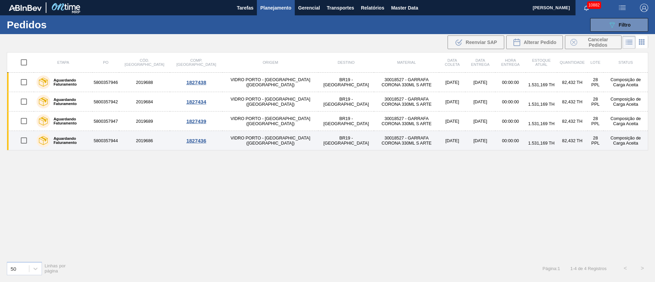
click at [23, 144] on input "checkbox" at bounding box center [24, 140] width 14 height 14
checkbox input "true"
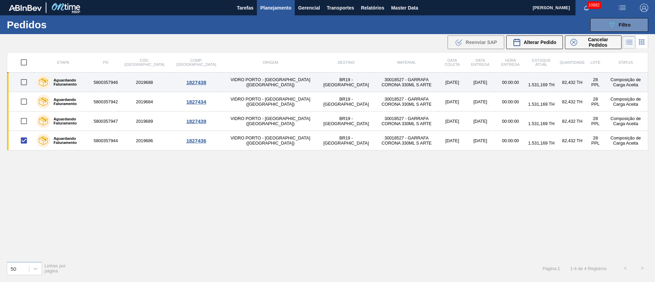
click at [24, 79] on input "checkbox" at bounding box center [24, 82] width 14 height 14
checkbox input "true"
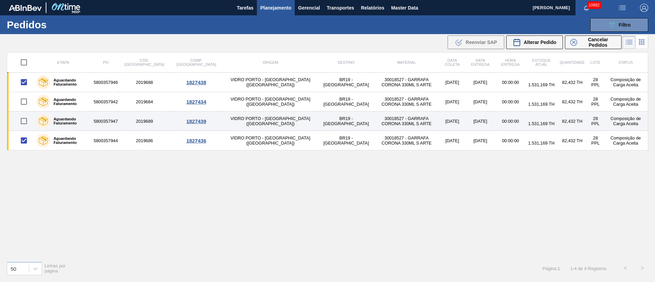
click at [23, 120] on input "checkbox" at bounding box center [24, 121] width 14 height 14
checkbox input "true"
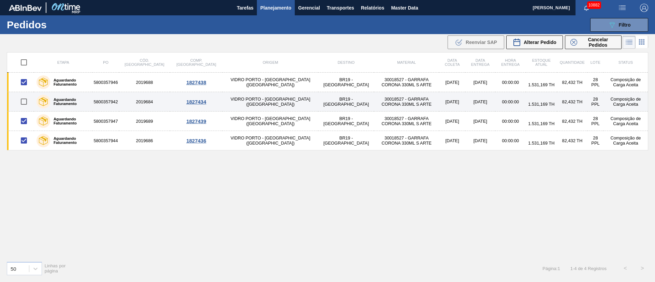
click at [23, 101] on input "checkbox" at bounding box center [24, 101] width 14 height 14
checkbox input "true"
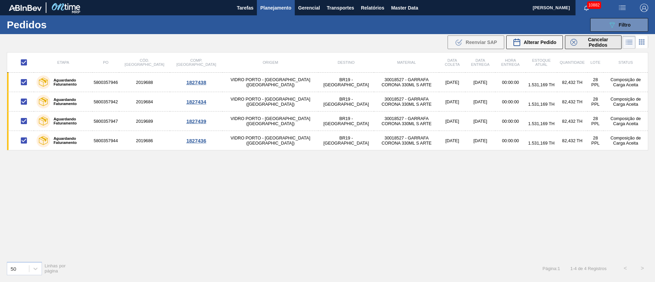
click at [589, 40] on span "Cancelar Pedidos" at bounding box center [598, 42] width 36 height 11
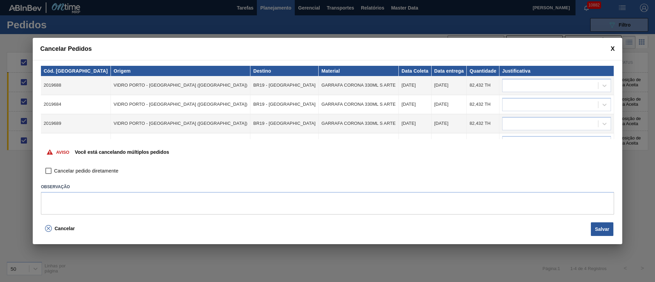
click at [49, 174] on input "Cancelar pedido diretamente" at bounding box center [49, 171] width 12 height 12
checkbox input "true"
click at [539, 87] on div at bounding box center [550, 86] width 96 height 10
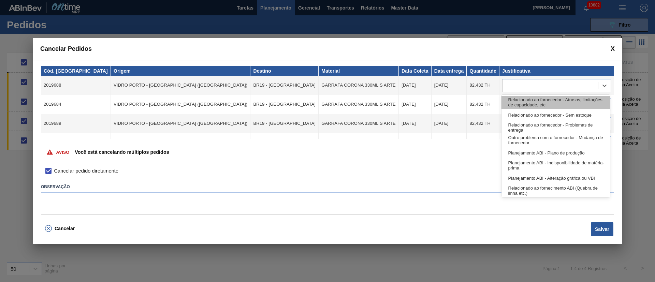
click at [538, 96] on div "Relacionado ao fornecedor - Atrasos, limitações de capacidade, etc." at bounding box center [555, 102] width 108 height 13
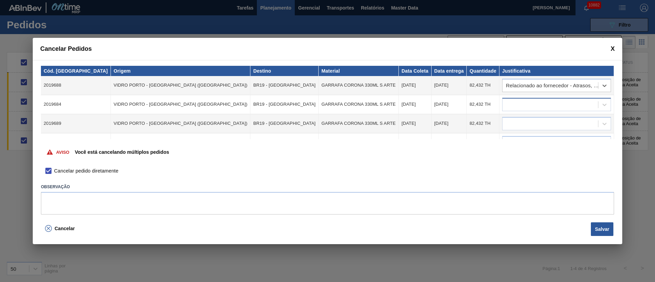
click at [533, 104] on div at bounding box center [550, 105] width 96 height 10
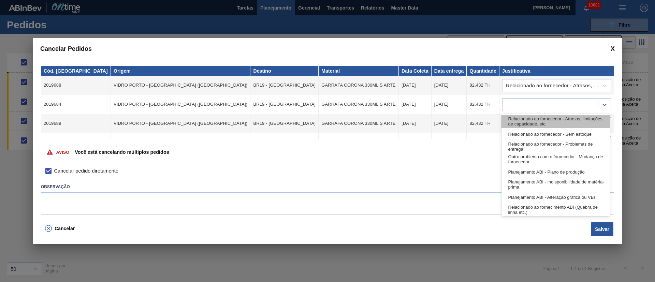
click at [531, 122] on div "Relacionado ao fornecedor - Atrasos, limitações de capacidade, etc." at bounding box center [555, 121] width 108 height 13
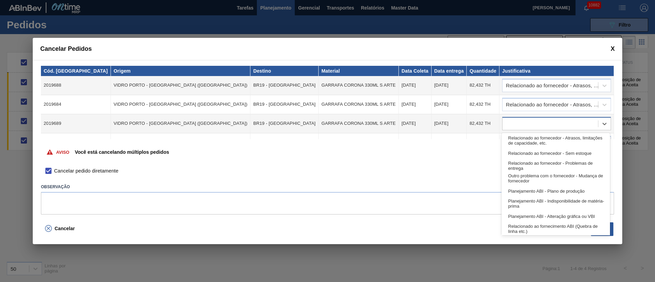
click at [529, 124] on div at bounding box center [550, 124] width 96 height 10
click at [532, 141] on div "Relacionado ao fornecedor - Atrasos, limitações de capacidade, etc." at bounding box center [555, 140] width 108 height 13
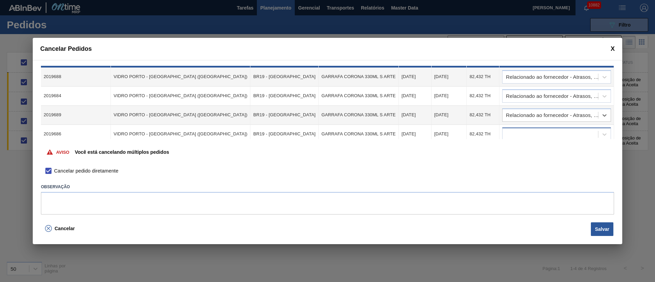
scroll to position [13, 0]
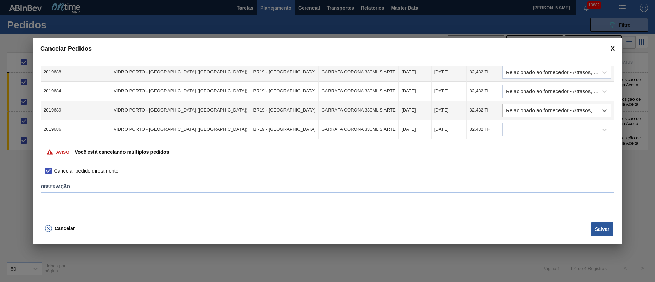
click at [517, 133] on div at bounding box center [550, 130] width 96 height 10
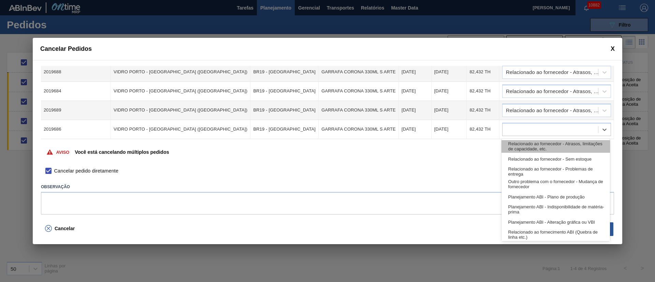
click at [524, 149] on div "Relacionado ao fornecedor - Atrasos, limitações de capacidade, etc." at bounding box center [555, 146] width 108 height 13
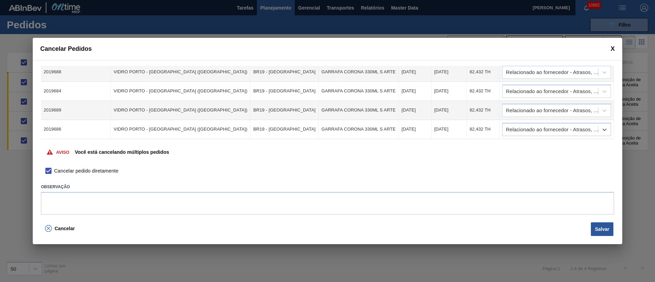
drag, startPoint x: 606, startPoint y: 233, endPoint x: 598, endPoint y: 231, distance: 8.4
click at [606, 233] on button "Salvar" at bounding box center [602, 229] width 23 height 14
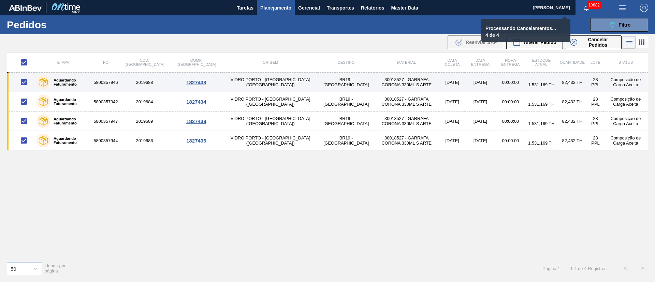
checkbox input "false"
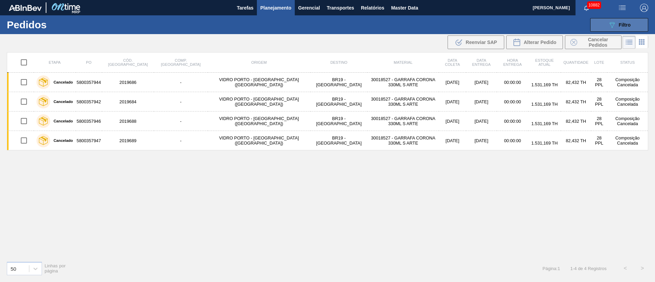
click at [618, 21] on div "089F7B8B-B2A5-4AFE-B5C0-19BA573D28AC Filtro" at bounding box center [619, 25] width 23 height 8
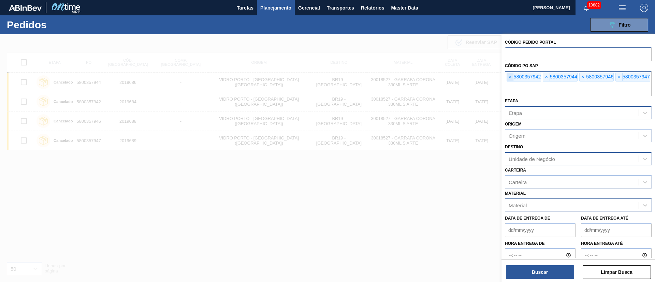
click at [510, 75] on span "×" at bounding box center [510, 77] width 6 height 8
click at [509, 75] on span "×" at bounding box center [510, 77] width 6 height 8
click at [506, 75] on div "× 5800357946 × 5800357947" at bounding box center [578, 83] width 147 height 25
click at [504, 75] on div "Código Pedido Portal Códido PO SAP × 5800357946 × 5800357947 Etapa Etapa Origem…" at bounding box center [578, 153] width 154 height 239
click at [502, 75] on div "Código Pedido Portal Códido PO SAP × 5800357946 × 5800357947 Etapa Etapa Origem…" at bounding box center [578, 153] width 154 height 239
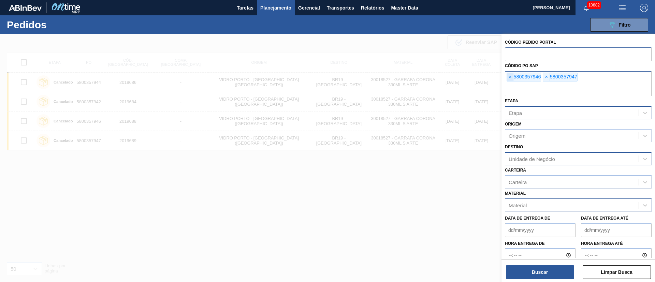
click at [507, 78] on span "×" at bounding box center [510, 77] width 6 height 8
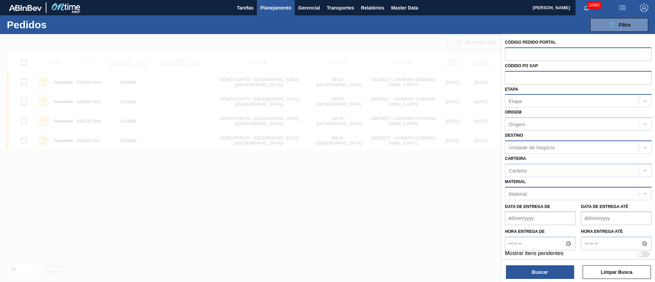
click at [507, 78] on input "text" at bounding box center [578, 77] width 147 height 13
click at [507, 77] on input "text" at bounding box center [578, 77] width 147 height 13
paste input "text"
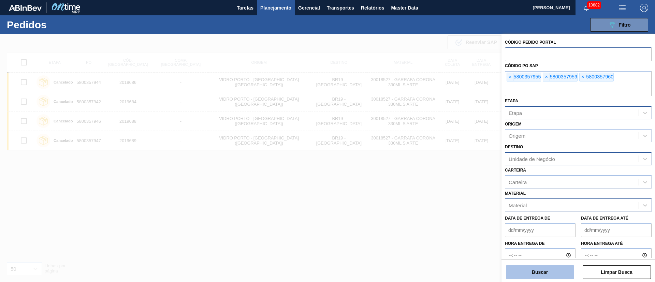
click at [538, 276] on button "Buscar" at bounding box center [540, 272] width 68 height 14
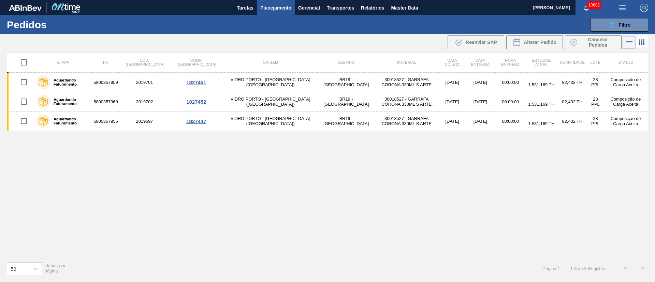
click at [235, 77] on td "VIDRO PORTO - [GEOGRAPHIC_DATA][PERSON_NAME] ([GEOGRAPHIC_DATA])" at bounding box center [270, 82] width 96 height 19
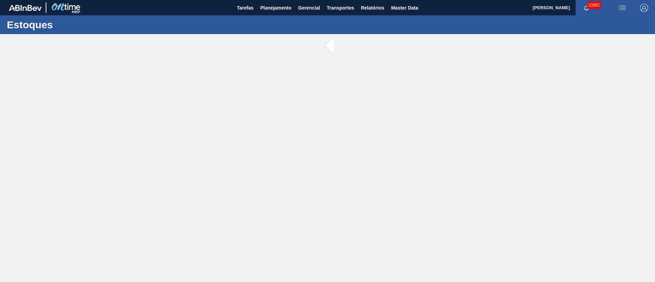
drag, startPoint x: 236, startPoint y: 78, endPoint x: 236, endPoint y: 82, distance: 3.8
click at [236, 79] on main "Tarefas Planejamento Gerencial Transportes Relatórios Master Data Juliane Romag…" at bounding box center [327, 141] width 655 height 282
click at [278, 14] on button "Planejamento" at bounding box center [276, 7] width 38 height 15
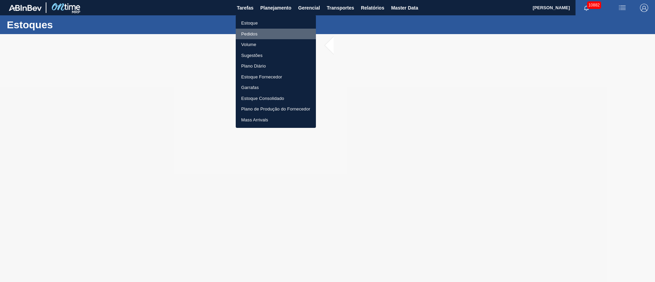
click at [249, 36] on li "Pedidos" at bounding box center [276, 34] width 80 height 11
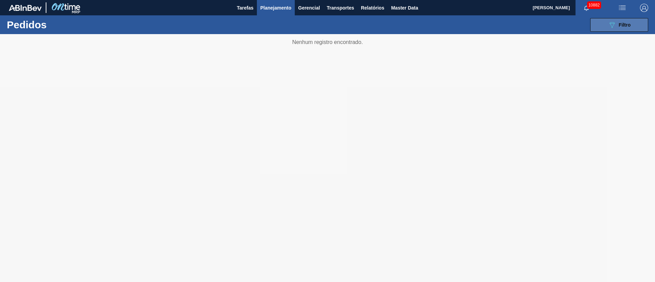
click at [632, 26] on button "089F7B8B-B2A5-4AFE-B5C0-19BA573D28AC Filtro" at bounding box center [619, 25] width 58 height 14
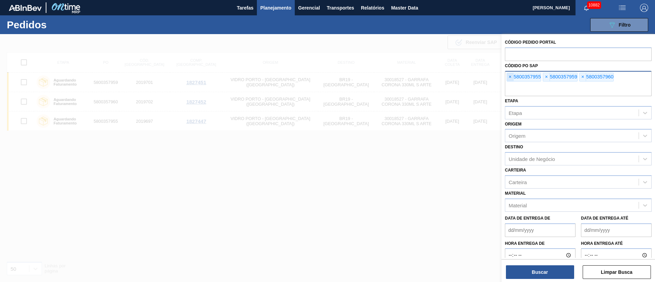
click at [510, 79] on span "×" at bounding box center [510, 77] width 6 height 8
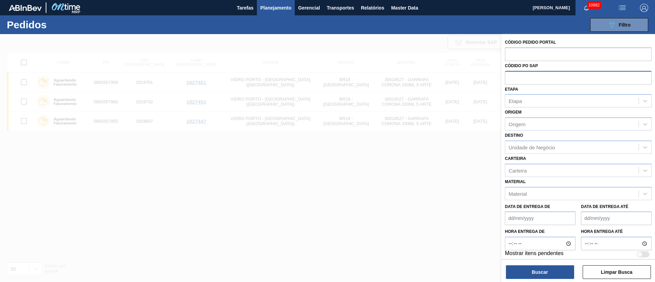
click at [510, 79] on input "text" at bounding box center [578, 77] width 147 height 13
click at [357, 138] on div at bounding box center [327, 175] width 655 height 282
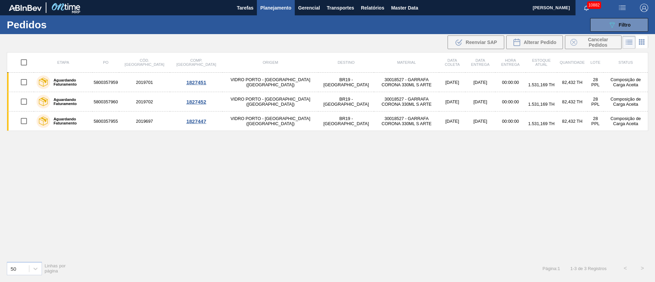
click at [450, 161] on div "Etapa PO Cód. Pedido Comp. Carga Origem Destino Material Data coleta Data entre…" at bounding box center [327, 154] width 641 height 204
click at [277, 8] on span "Planejamento" at bounding box center [275, 8] width 31 height 8
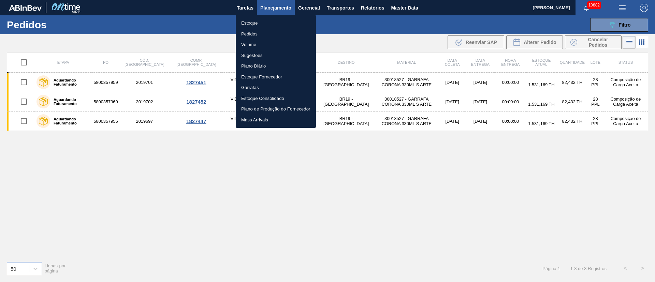
click at [255, 23] on li "Estoque" at bounding box center [276, 23] width 80 height 11
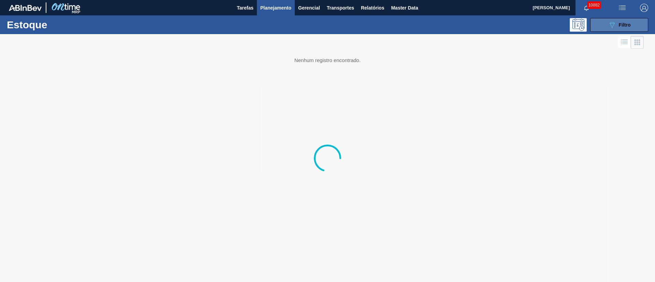
click at [628, 25] on span "Filtro" at bounding box center [625, 24] width 12 height 5
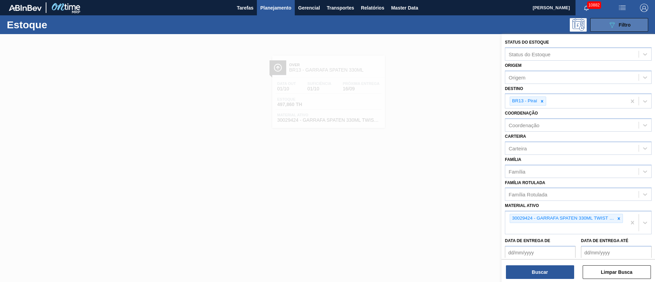
click at [614, 23] on icon "089F7B8B-B2A5-4AFE-B5C0-19BA573D28AC" at bounding box center [612, 25] width 8 height 8
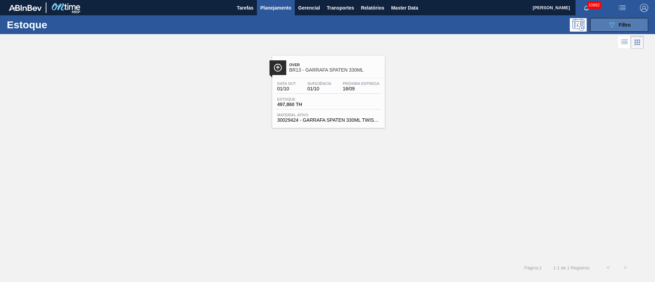
click at [614, 23] on icon "089F7B8B-B2A5-4AFE-B5C0-19BA573D28AC" at bounding box center [612, 25] width 8 height 8
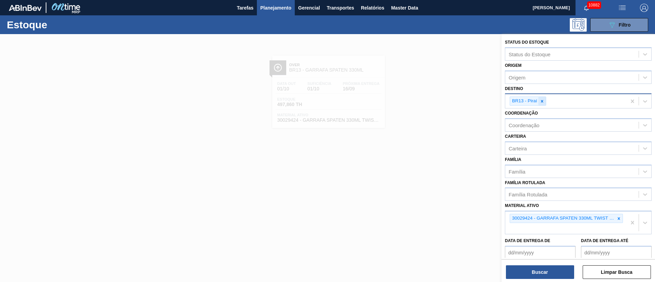
click at [544, 101] on icon at bounding box center [542, 101] width 5 height 5
click at [274, 5] on span "Planejamento" at bounding box center [275, 8] width 31 height 8
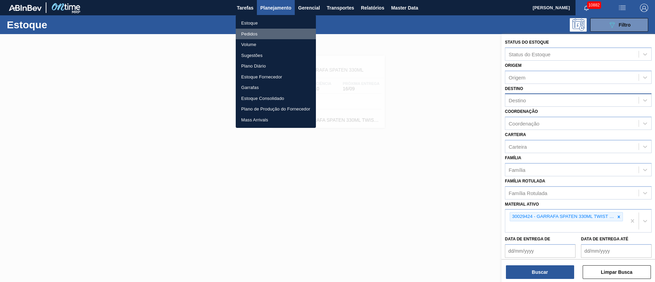
click at [248, 35] on li "Pedidos" at bounding box center [276, 34] width 80 height 11
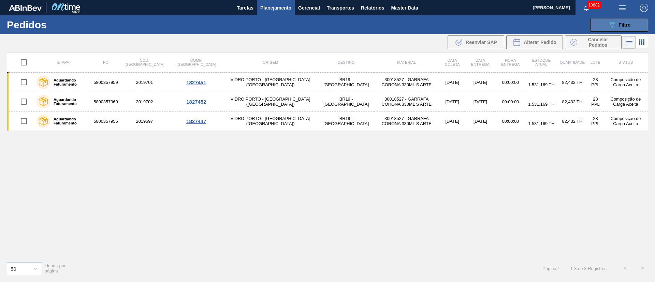
click at [610, 26] on icon "089F7B8B-B2A5-4AFE-B5C0-19BA573D28AC" at bounding box center [612, 25] width 8 height 8
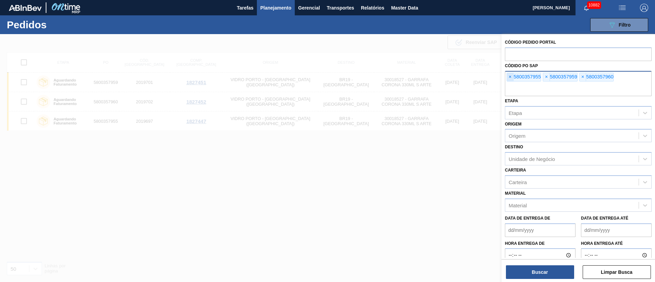
click at [510, 77] on span "×" at bounding box center [510, 77] width 6 height 8
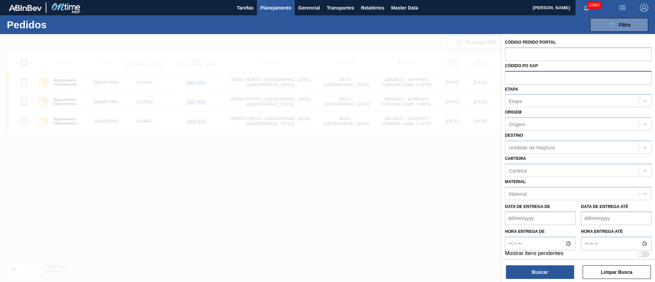
click at [510, 77] on input "text" at bounding box center [578, 77] width 147 height 13
paste input "text"
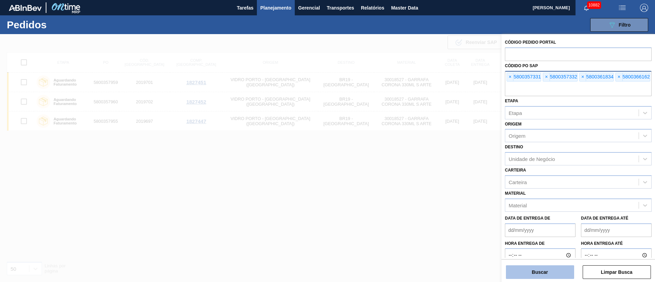
click at [536, 275] on button "Buscar" at bounding box center [540, 272] width 68 height 14
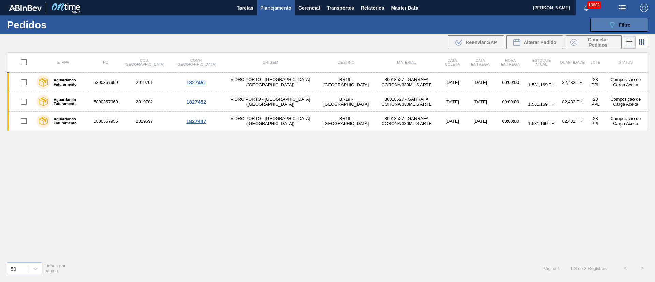
click at [607, 29] on button "089F7B8B-B2A5-4AFE-B5C0-19BA573D28AC Filtro" at bounding box center [619, 25] width 58 height 14
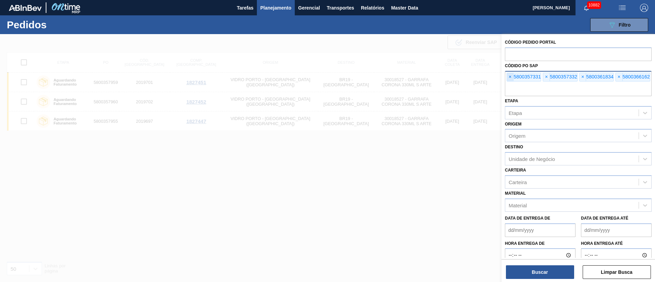
click at [509, 77] on span "×" at bounding box center [510, 77] width 6 height 8
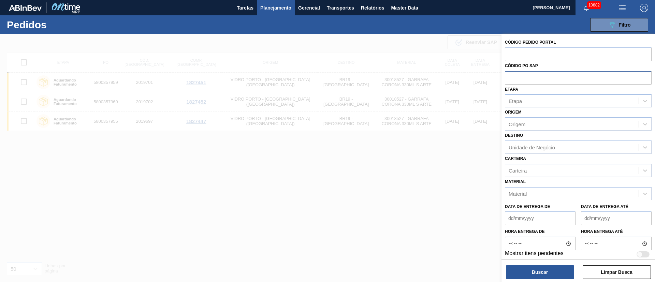
click at [509, 77] on input "text" at bounding box center [578, 77] width 147 height 13
paste input "text"
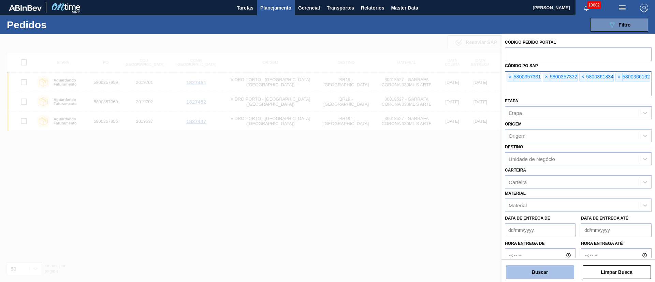
click at [541, 271] on button "Buscar" at bounding box center [540, 272] width 68 height 14
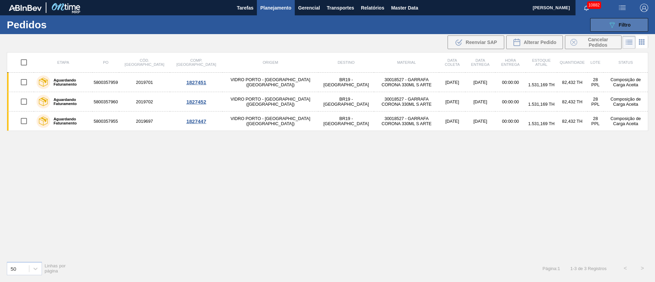
click at [618, 21] on div "089F7B8B-B2A5-4AFE-B5C0-19BA573D28AC Filtro" at bounding box center [619, 25] width 23 height 8
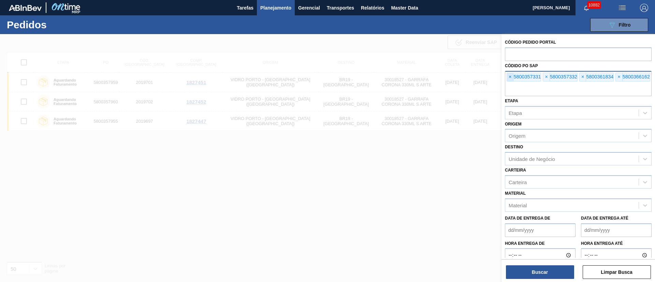
click at [511, 77] on span "×" at bounding box center [510, 77] width 6 height 8
click at [511, 76] on span "×" at bounding box center [510, 77] width 6 height 8
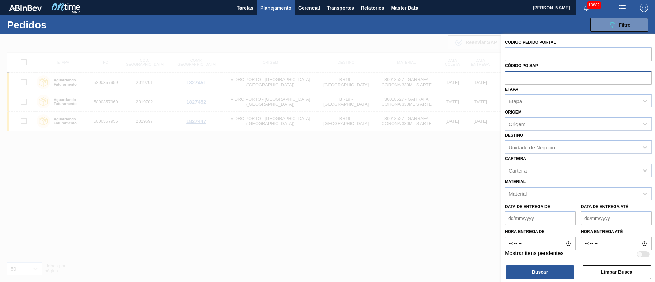
click at [511, 76] on input "text" at bounding box center [578, 77] width 147 height 13
click at [294, 64] on div at bounding box center [327, 175] width 655 height 282
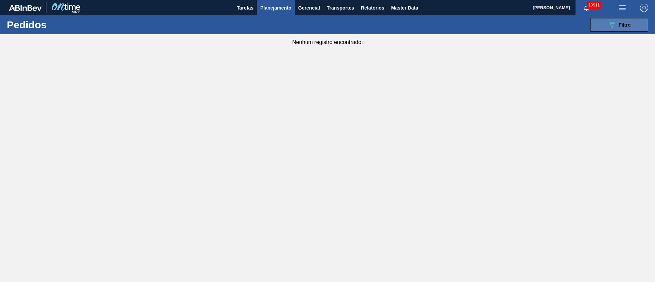
click at [615, 29] on button "089F7B8B-B2A5-4AFE-B5C0-19BA573D28AC Filtro" at bounding box center [619, 25] width 58 height 14
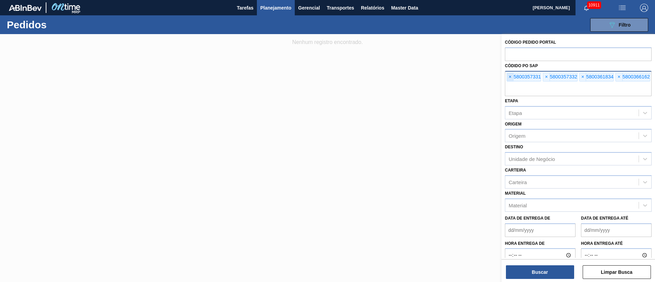
click at [508, 76] on span "×" at bounding box center [510, 77] width 6 height 8
click at [508, 83] on input "text" at bounding box center [578, 89] width 147 height 13
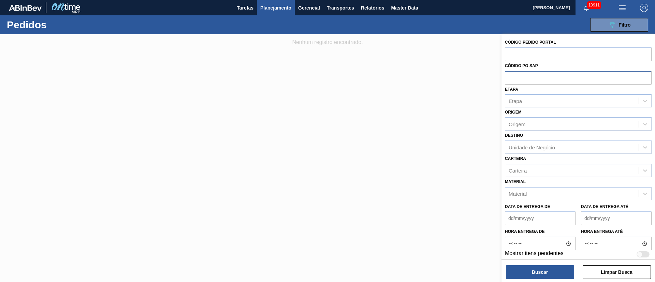
click at [508, 76] on input "text" at bounding box center [578, 77] width 147 height 13
paste input "text"
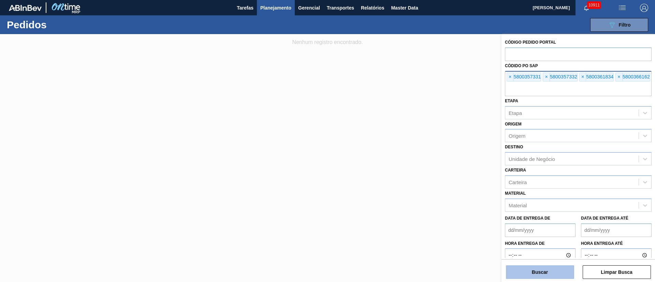
click at [542, 273] on button "Buscar" at bounding box center [540, 272] width 68 height 14
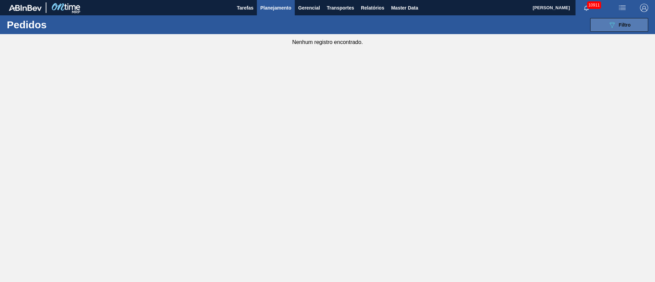
click at [630, 20] on button "089F7B8B-B2A5-4AFE-B5C0-19BA573D28AC Filtro" at bounding box center [619, 25] width 58 height 14
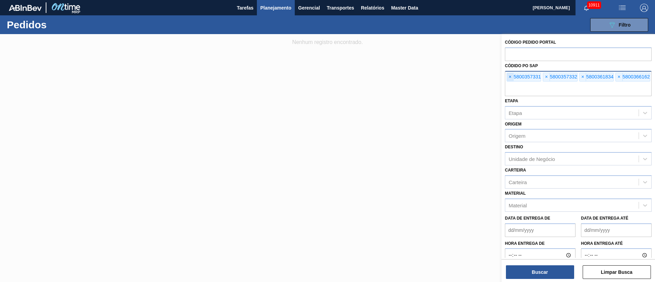
click at [511, 77] on span "×" at bounding box center [510, 77] width 6 height 8
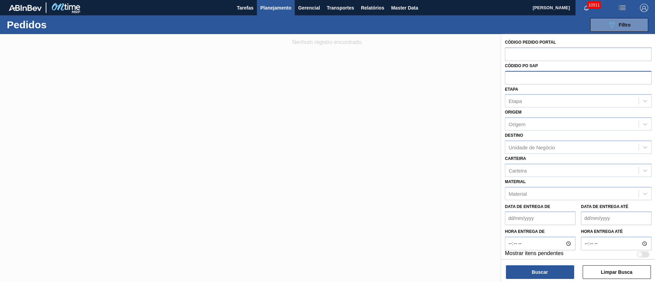
click at [511, 77] on input "text" at bounding box center [578, 77] width 147 height 13
paste input "text"
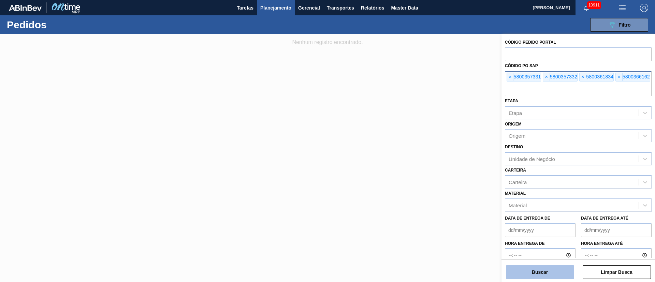
click at [541, 272] on button "Buscar" at bounding box center [540, 272] width 68 height 14
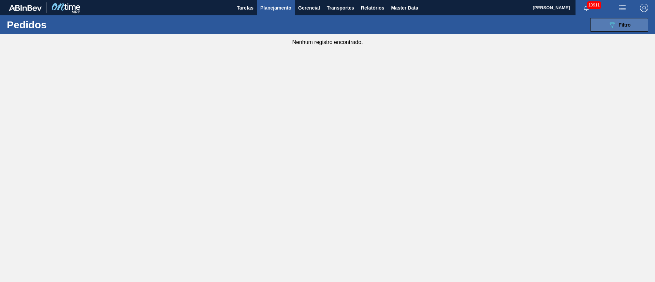
click at [617, 20] on button "089F7B8B-B2A5-4AFE-B5C0-19BA573D28AC Filtro" at bounding box center [619, 25] width 58 height 14
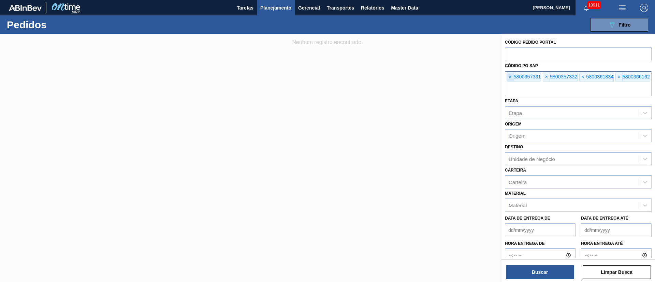
click at [508, 77] on span "×" at bounding box center [510, 77] width 6 height 8
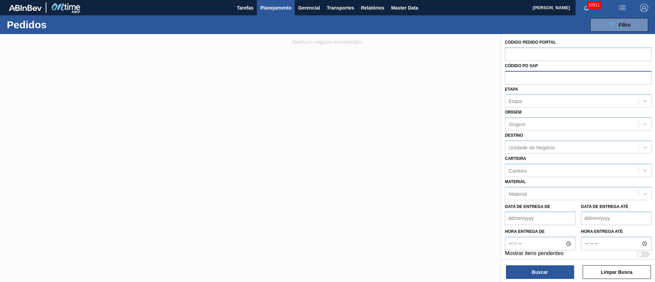
click at [508, 77] on input "text" at bounding box center [578, 77] width 147 height 13
click at [535, 104] on div "Etapa" at bounding box center [571, 101] width 133 height 10
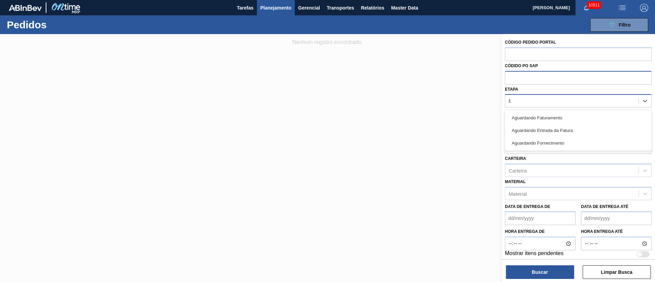
type input "fat"
click at [527, 116] on div "Aguardando Faturamento" at bounding box center [578, 118] width 147 height 13
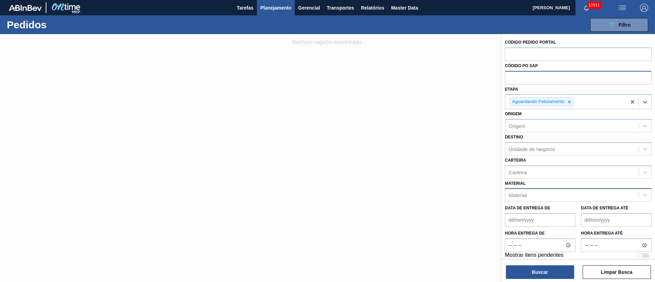
click at [530, 192] on div "Material" at bounding box center [571, 195] width 133 height 10
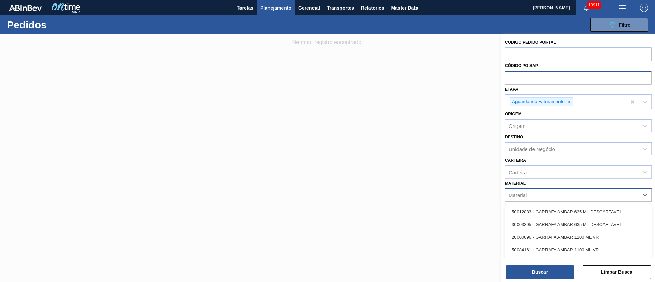
type input "3"
type input "200028"
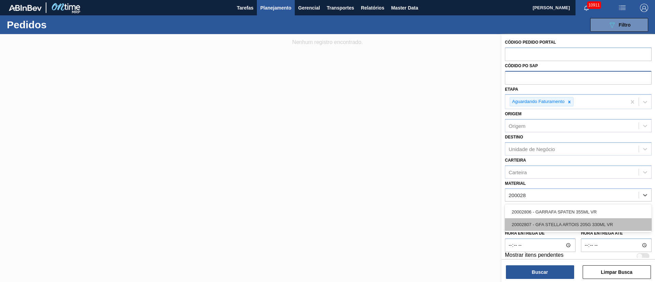
click at [559, 223] on div "20002807 - GFA STELLA ARTOIS 205G 330ML VR" at bounding box center [578, 224] width 147 height 13
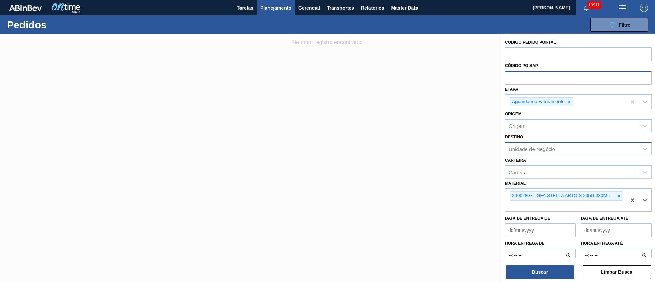
click at [512, 149] on div "Unidade de Negócio" at bounding box center [532, 149] width 46 height 6
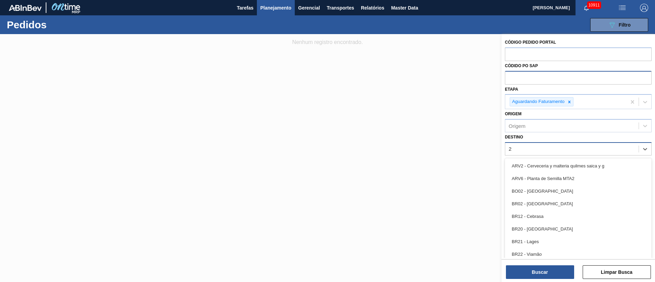
type input "21"
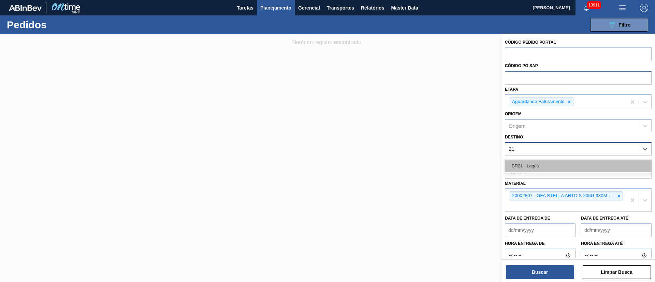
click at [528, 170] on div "BR21 - Lages" at bounding box center [578, 166] width 147 height 13
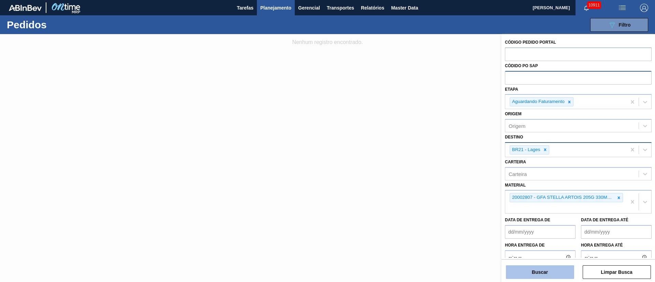
click at [555, 273] on button "Buscar" at bounding box center [540, 272] width 68 height 14
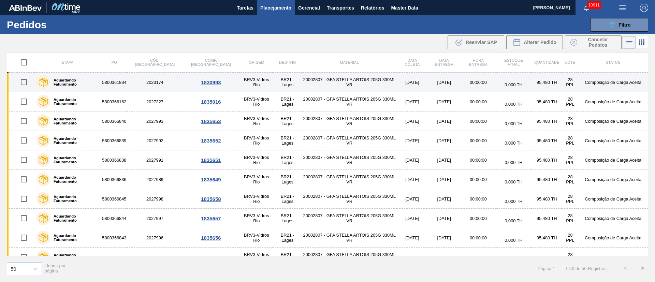
click at [27, 82] on input "checkbox" at bounding box center [24, 82] width 14 height 14
checkbox input "true"
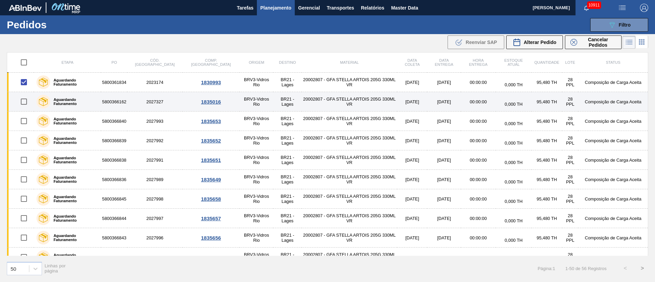
click at [25, 103] on input "checkbox" at bounding box center [24, 101] width 14 height 14
checkbox input "true"
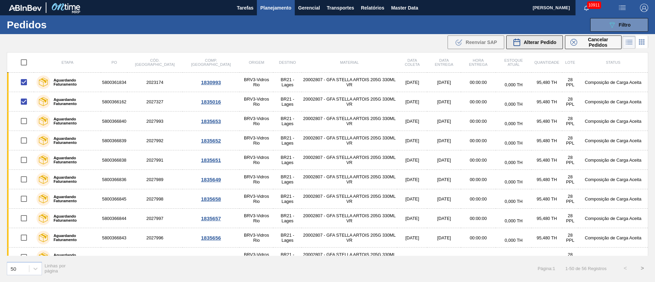
click at [533, 44] on span "Alterar Pedido" at bounding box center [540, 42] width 33 height 5
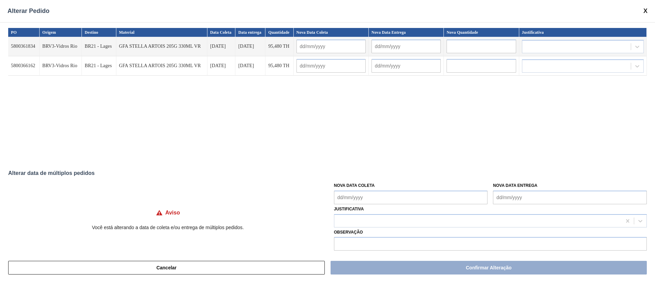
click at [355, 196] on Coleta "Nova Data Coleta" at bounding box center [411, 198] width 154 height 14
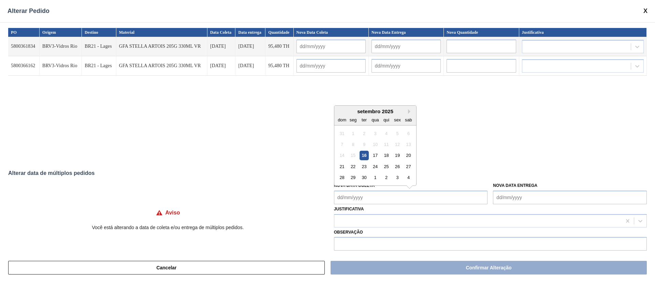
click at [376, 155] on div "17" at bounding box center [374, 155] width 9 height 9
type Coleta "[DATE]"
type input "[DATE]"
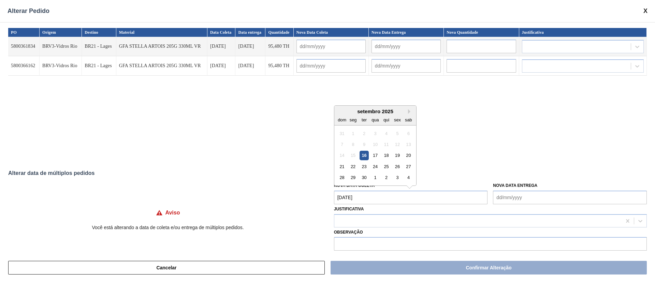
type input "[DATE]"
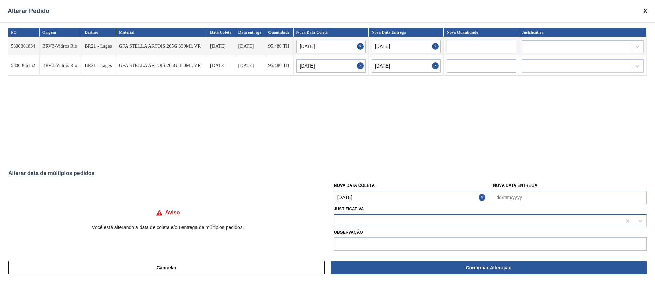
click at [398, 216] on div at bounding box center [477, 221] width 287 height 10
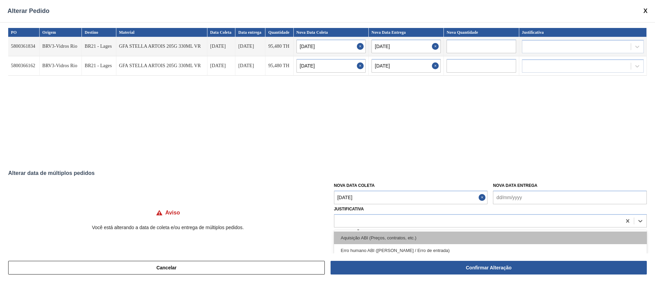
click at [344, 236] on div "Aquisição ABI (Preços, contratos, etc.)" at bounding box center [490, 238] width 313 height 13
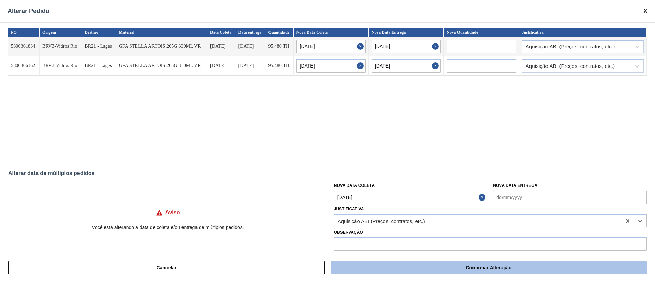
click at [494, 274] on button "Confirmar Alteração" at bounding box center [489, 268] width 316 height 14
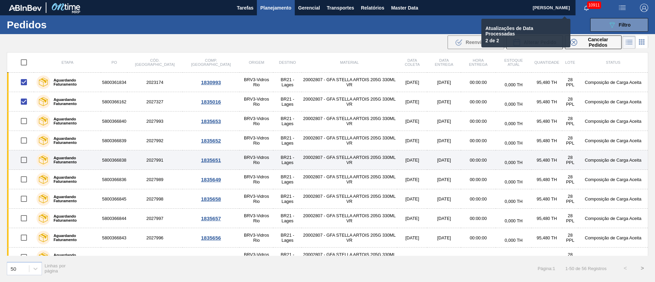
checkbox input "false"
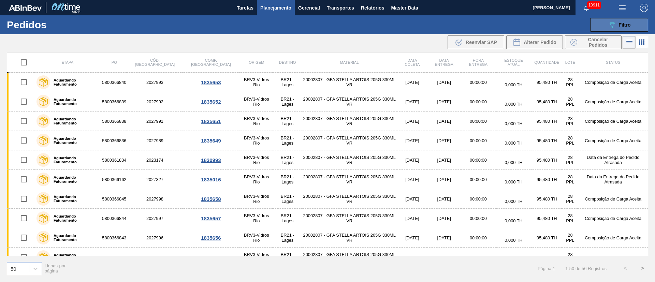
drag, startPoint x: 606, startPoint y: 25, endPoint x: 609, endPoint y: 26, distance: 3.5
click at [609, 26] on button "089F7B8B-B2A5-4AFE-B5C0-19BA573D28AC Filtro" at bounding box center [619, 25] width 58 height 14
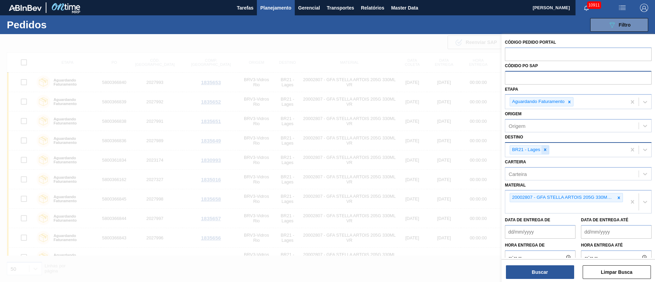
click at [544, 147] on icon at bounding box center [545, 149] width 5 height 5
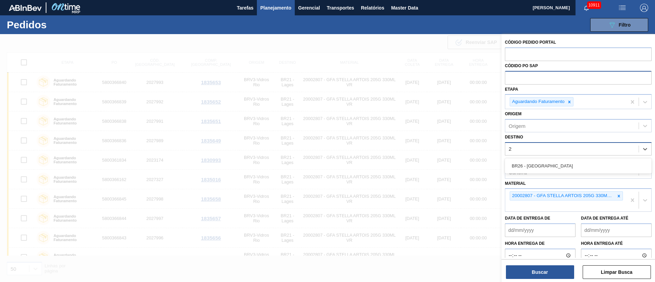
type input "26"
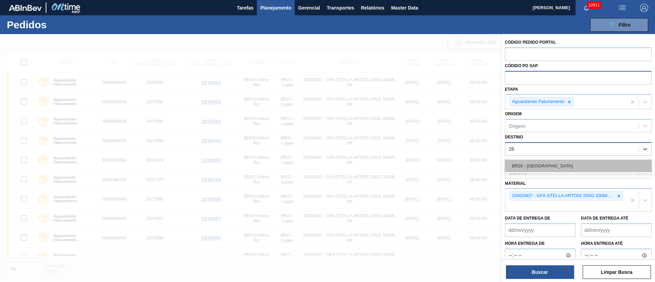
click at [538, 168] on div "BR26 - [GEOGRAPHIC_DATA]" at bounding box center [578, 166] width 147 height 13
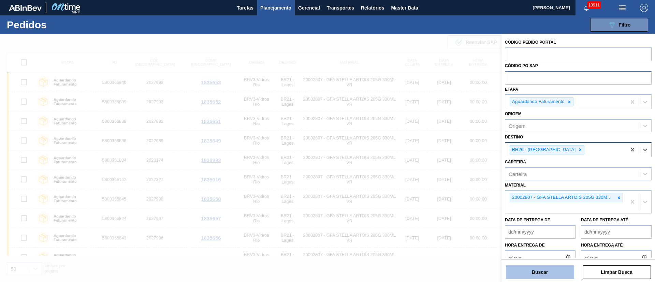
click at [559, 274] on button "Buscar" at bounding box center [540, 272] width 68 height 14
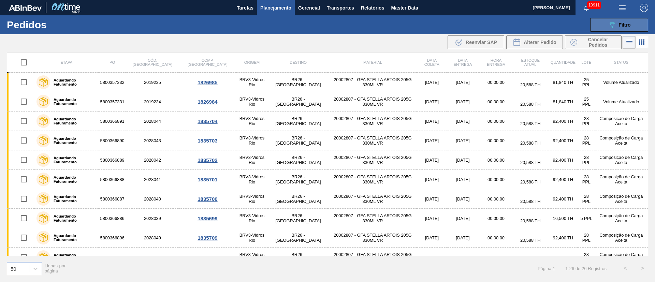
click at [618, 21] on div "089F7B8B-B2A5-4AFE-B5C0-19BA573D28AC Filtro" at bounding box center [619, 25] width 23 height 8
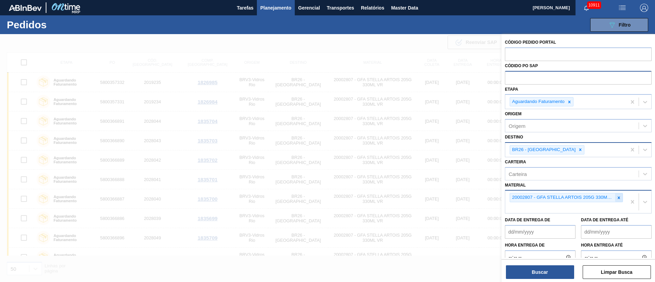
click at [620, 197] on div at bounding box center [619, 197] width 8 height 9
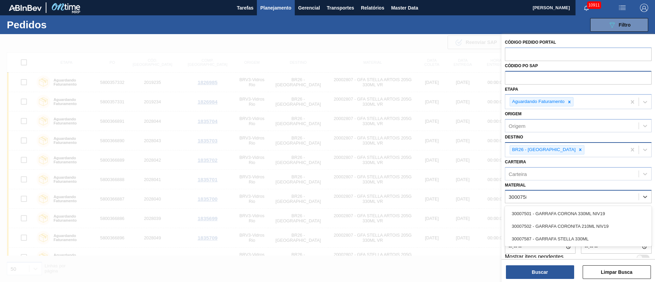
type input "30007587"
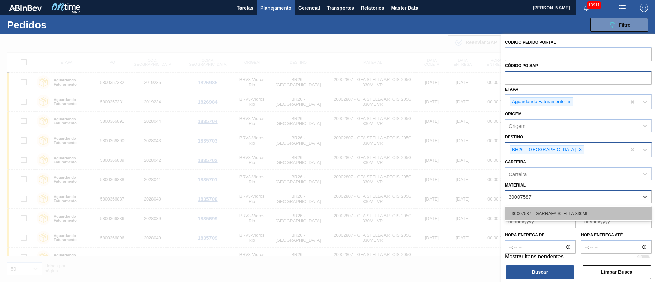
click at [566, 215] on div "30007587 - GARRAFA STELLA 330ML" at bounding box center [578, 213] width 147 height 13
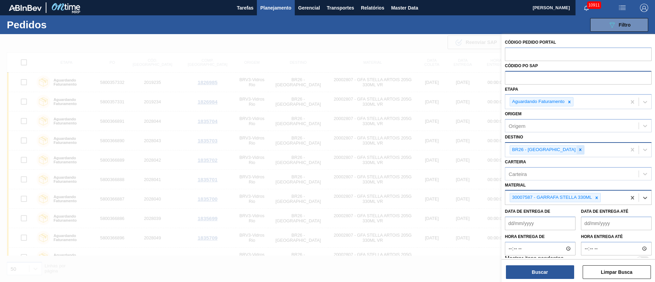
click at [578, 152] on icon at bounding box center [580, 149] width 5 height 5
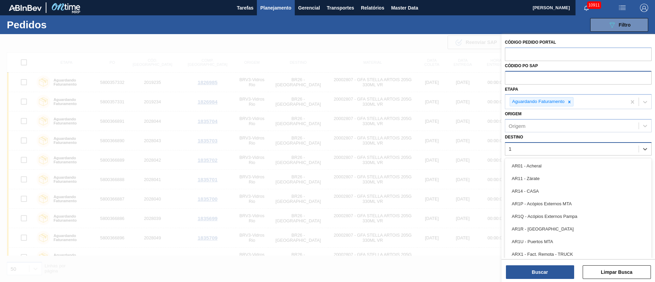
type input "18"
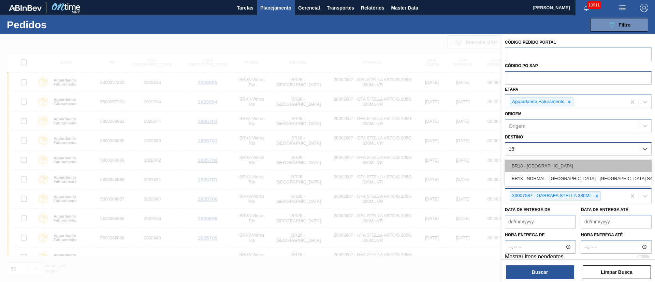
click at [548, 163] on div "BR18 - [GEOGRAPHIC_DATA]" at bounding box center [578, 166] width 147 height 13
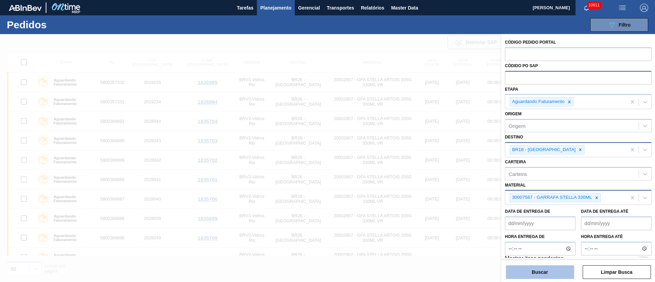
click at [540, 268] on button "Buscar" at bounding box center [540, 272] width 68 height 14
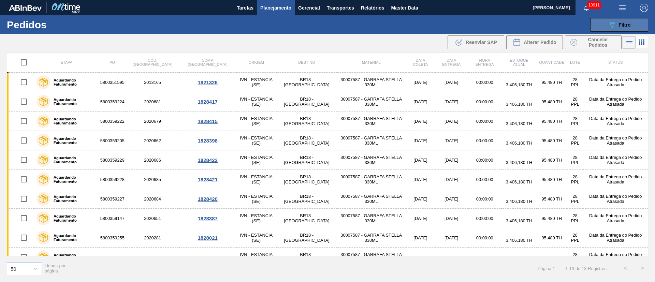
click at [634, 21] on button "089F7B8B-B2A5-4AFE-B5C0-19BA573D28AC Filtro" at bounding box center [619, 25] width 58 height 14
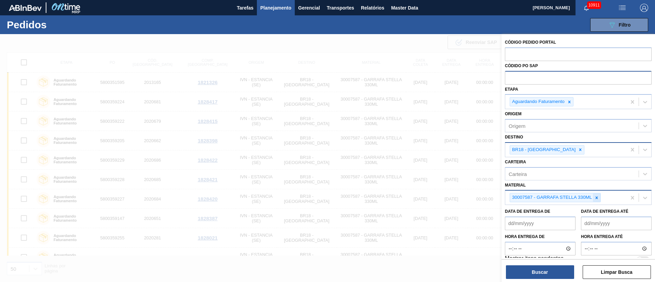
click at [594, 196] on div at bounding box center [597, 197] width 8 height 9
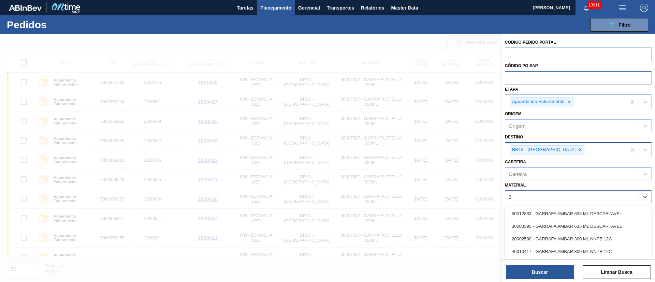
type input "3"
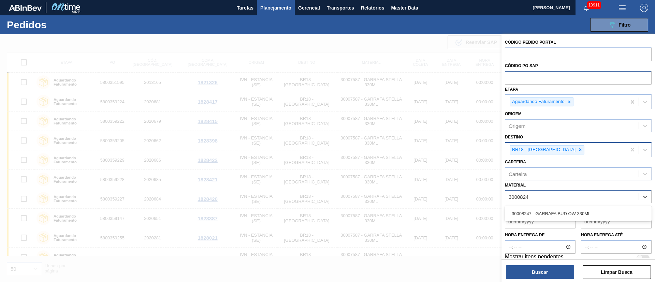
type input "30008247"
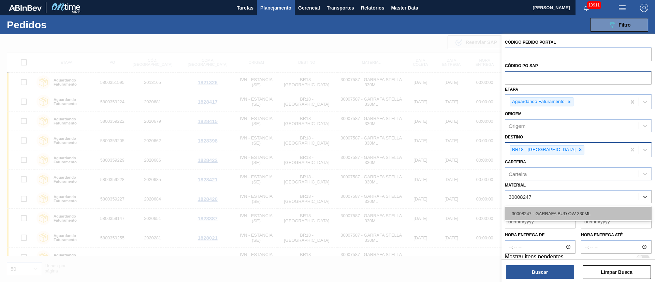
click at [543, 218] on div "30008247 - GARRAFA BUD OW 330ML" at bounding box center [578, 213] width 147 height 13
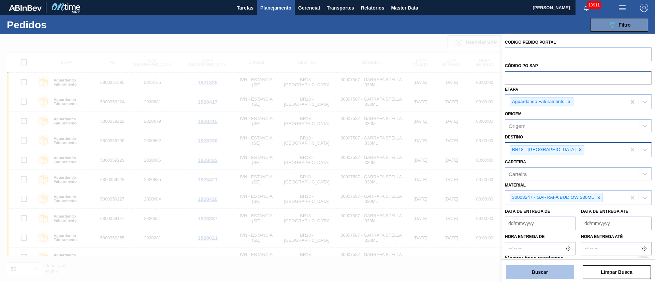
click at [543, 275] on button "Buscar" at bounding box center [540, 272] width 68 height 14
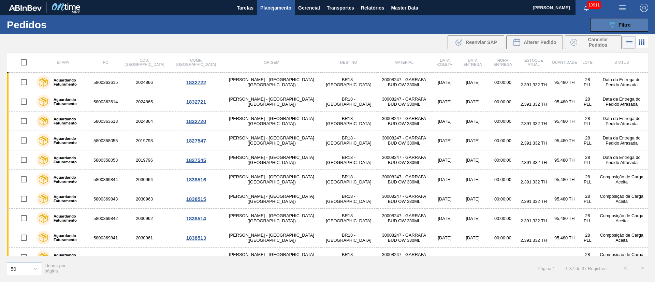
click at [633, 23] on button "089F7B8B-B2A5-4AFE-B5C0-19BA573D28AC Filtro" at bounding box center [619, 25] width 58 height 14
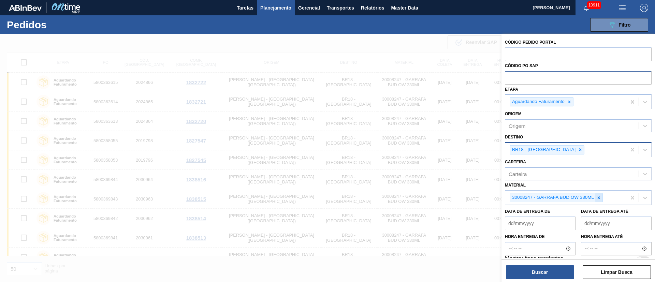
click at [597, 199] on icon at bounding box center [598, 197] width 5 height 5
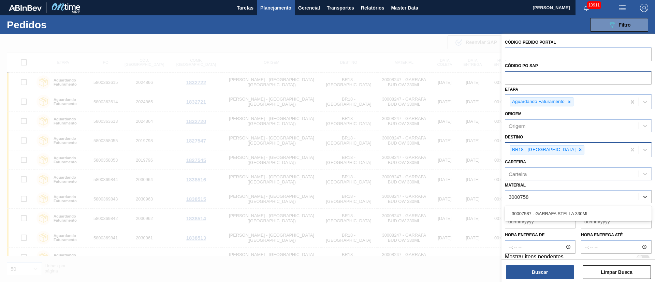
type input "30007587"
click at [582, 210] on div "30007587 - GARRAFA STELLA 330ML" at bounding box center [578, 213] width 147 height 13
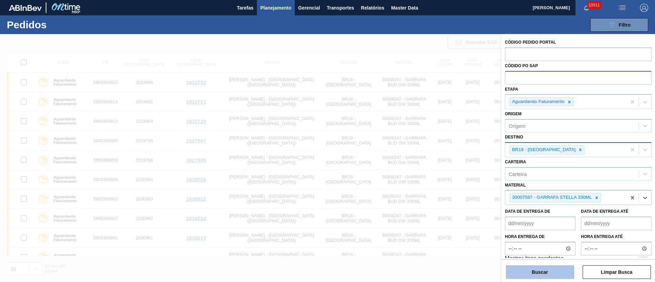
click at [530, 271] on button "Buscar" at bounding box center [540, 272] width 68 height 14
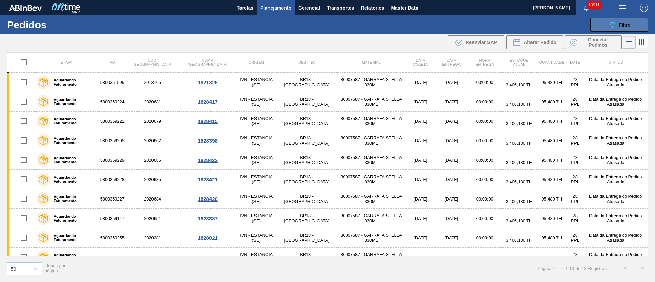
click at [626, 23] on span "Filtro" at bounding box center [625, 24] width 12 height 5
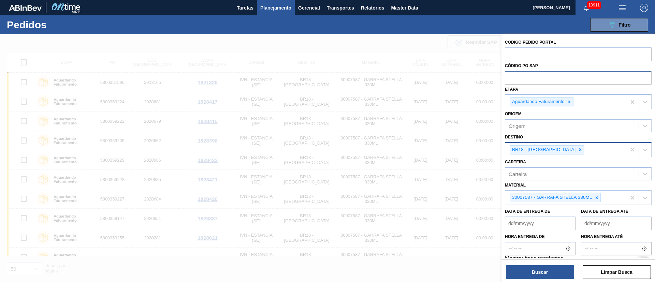
click at [530, 79] on input "text" at bounding box center [578, 77] width 147 height 13
paste input "text"
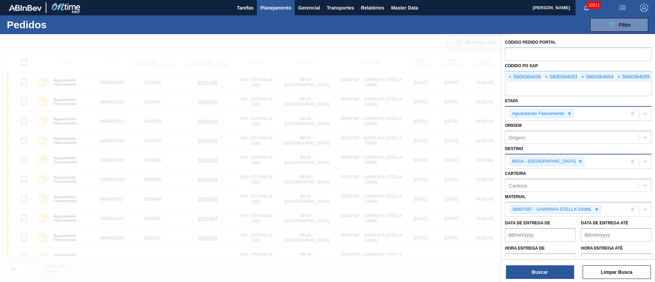
click at [570, 115] on icon at bounding box center [569, 113] width 5 height 5
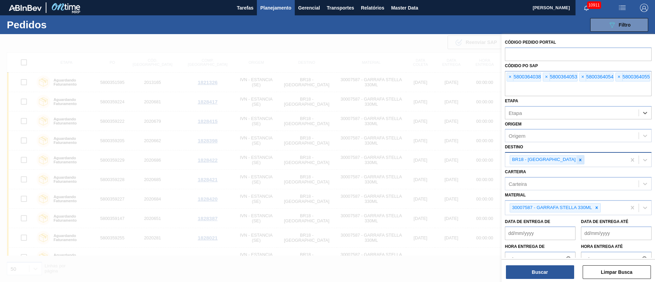
click at [578, 160] on icon at bounding box center [580, 160] width 5 height 5
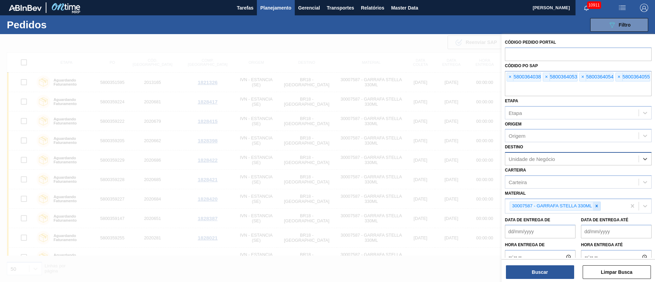
click at [596, 206] on icon at bounding box center [596, 206] width 5 height 5
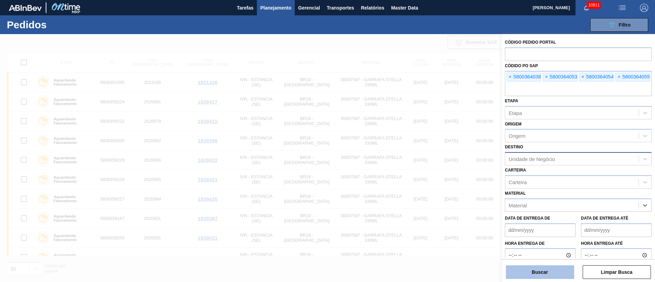
click at [551, 272] on button "Buscar" at bounding box center [540, 272] width 68 height 14
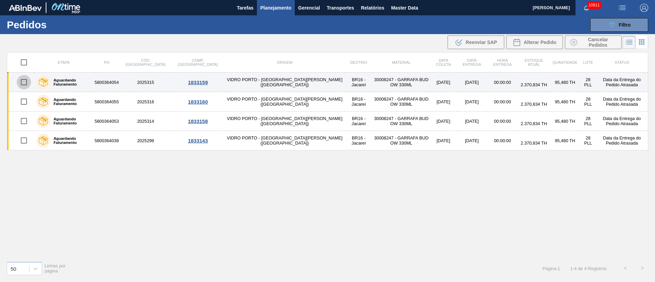
click at [20, 83] on input "checkbox" at bounding box center [24, 82] width 14 height 14
checkbox input "true"
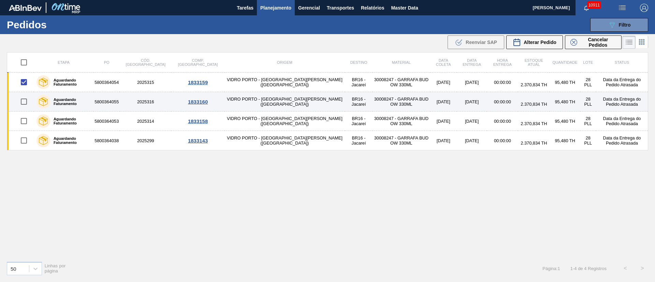
click at [23, 101] on input "checkbox" at bounding box center [24, 101] width 14 height 14
checkbox input "true"
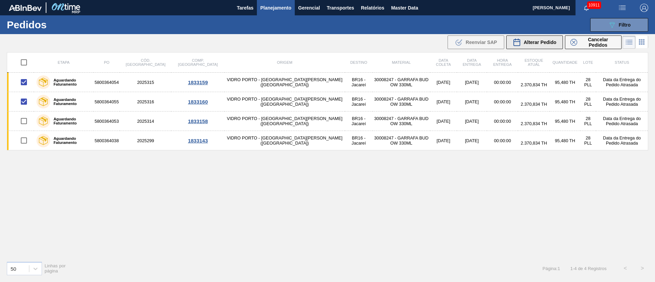
click at [554, 49] on button "Alterar Pedido" at bounding box center [534, 42] width 57 height 14
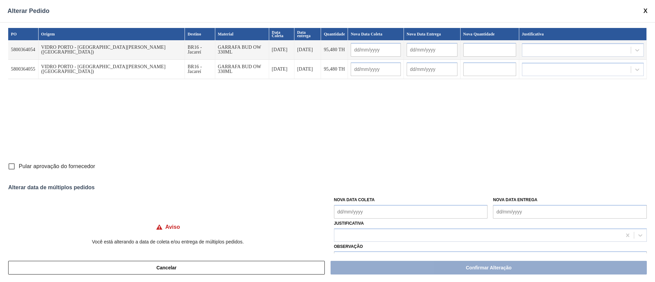
click at [362, 207] on Coleta "Nova Data Coleta" at bounding box center [411, 212] width 154 height 14
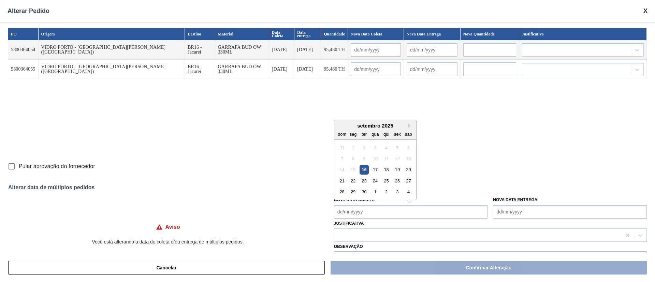
click at [374, 171] on div "17" at bounding box center [374, 169] width 9 height 9
type Coleta "[DATE]"
type input "[DATE]"
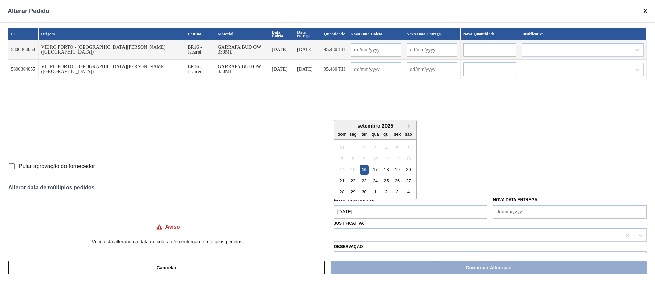
type input "[DATE]"
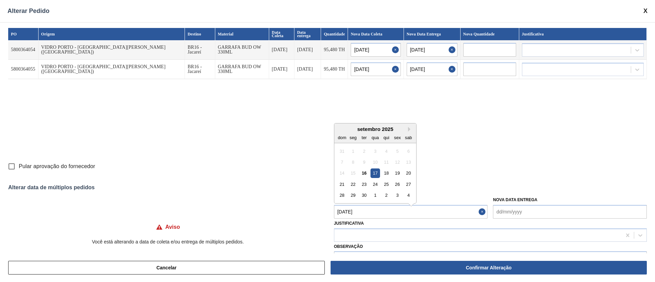
click at [371, 211] on Coleta "[DATE]" at bounding box center [411, 212] width 154 height 14
click at [386, 168] on div "18" at bounding box center [386, 169] width 9 height 9
type Coleta "[DATE]"
type input "[DATE]"
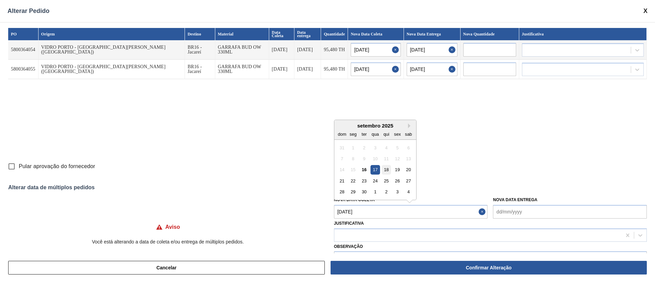
type input "[DATE]"
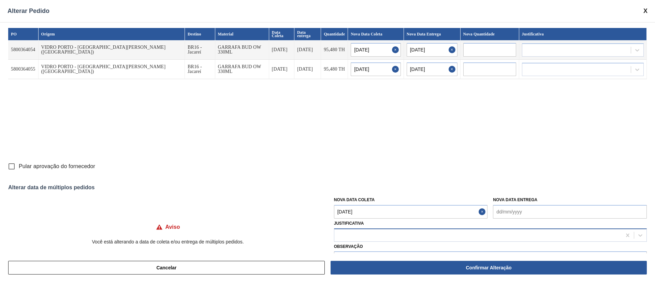
click at [364, 236] on div at bounding box center [477, 235] width 287 height 10
type input "ou"
click at [345, 250] on div "Outro" at bounding box center [490, 252] width 313 height 13
click at [8, 170] on input "Pular aprovação do fornecedor" at bounding box center [11, 166] width 14 height 14
checkbox input "true"
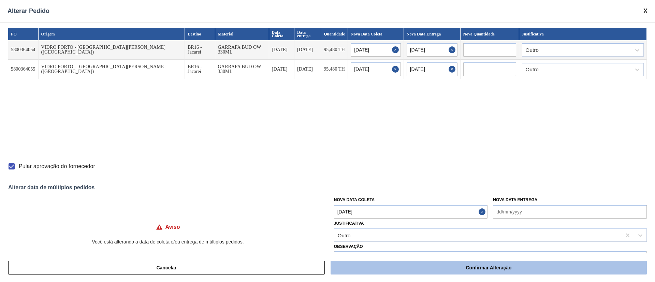
click at [445, 268] on button "Confirmar Alteração" at bounding box center [489, 268] width 316 height 14
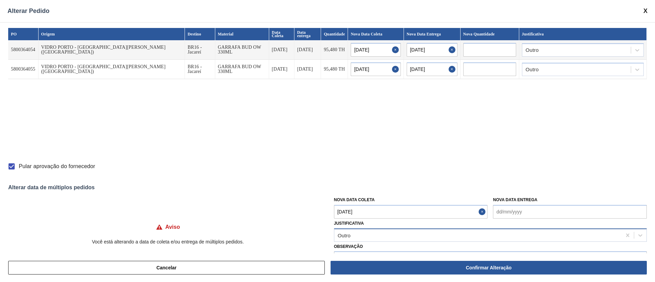
checkbox input "false"
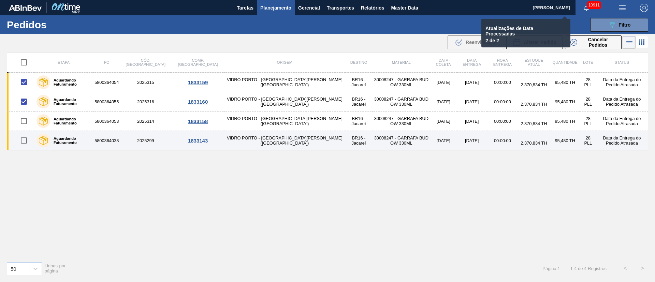
checkbox input "false"
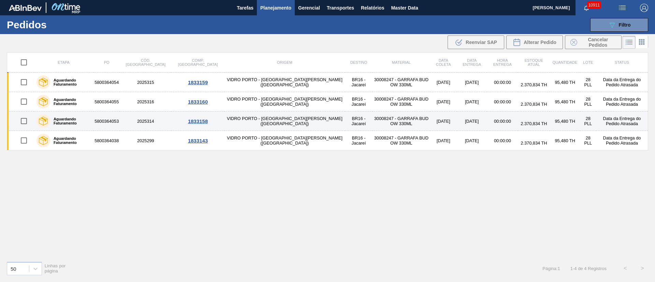
click at [25, 122] on input "checkbox" at bounding box center [24, 121] width 14 height 14
checkbox input "true"
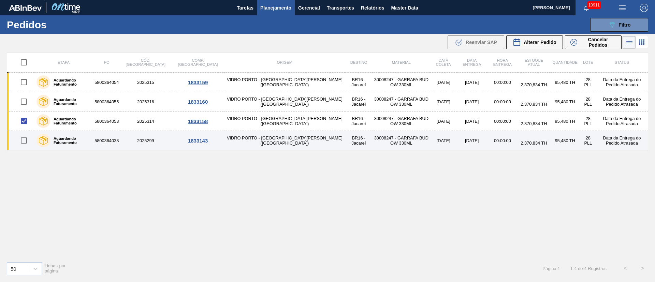
click at [23, 140] on input "checkbox" at bounding box center [24, 140] width 14 height 14
checkbox input "true"
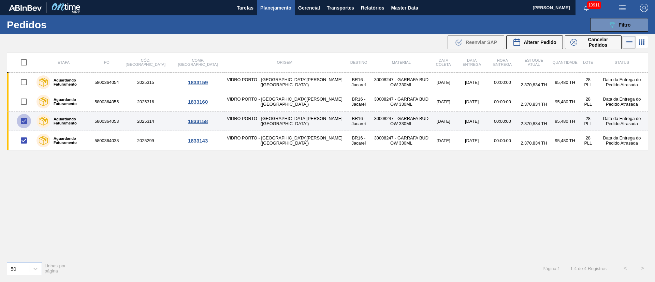
click at [27, 123] on input "checkbox" at bounding box center [24, 121] width 14 height 14
checkbox input "false"
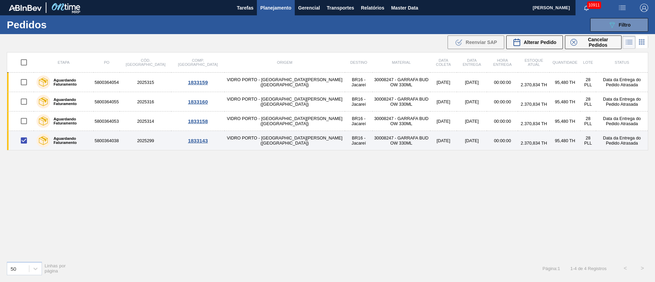
click at [23, 136] on input "checkbox" at bounding box center [24, 140] width 14 height 14
checkbox input "false"
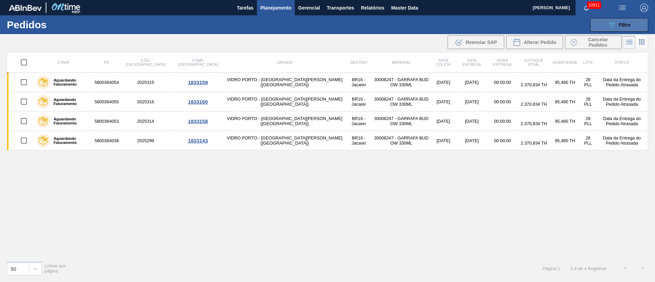
click at [616, 28] on div "089F7B8B-B2A5-4AFE-B5C0-19BA573D28AC Filtro" at bounding box center [619, 25] width 23 height 8
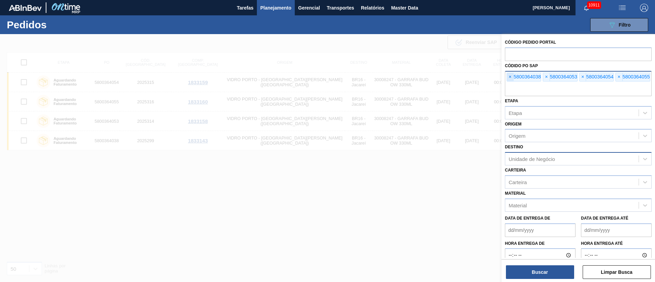
click at [509, 77] on span "×" at bounding box center [510, 77] width 6 height 8
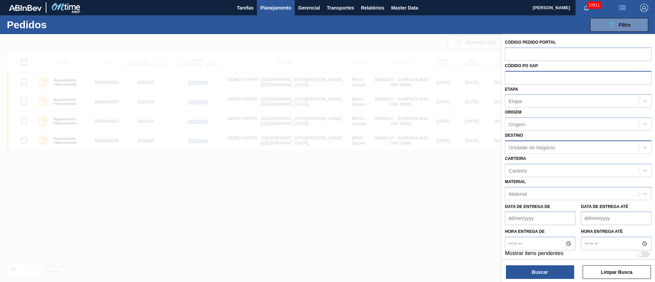
click at [508, 77] on input "text" at bounding box center [578, 77] width 147 height 13
click at [527, 151] on div "Unidade de Negócio" at bounding box center [571, 147] width 133 height 10
type input "1"
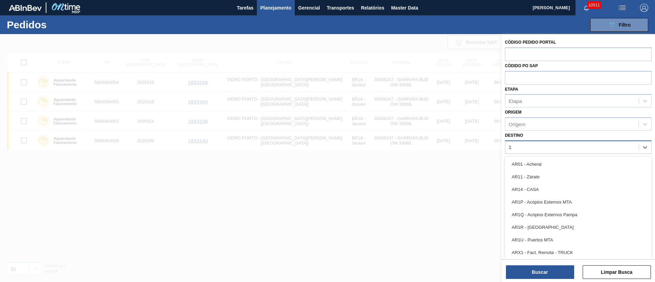
type input "16"
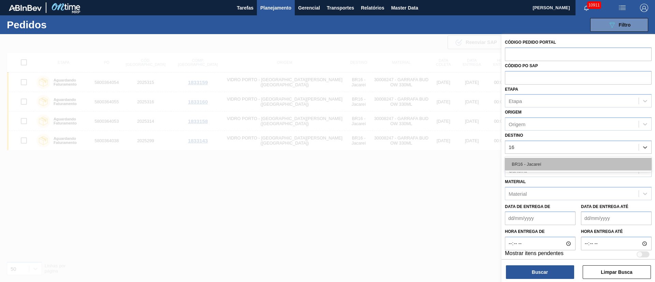
click at [529, 162] on div "BR16 - Jacareí" at bounding box center [578, 164] width 147 height 13
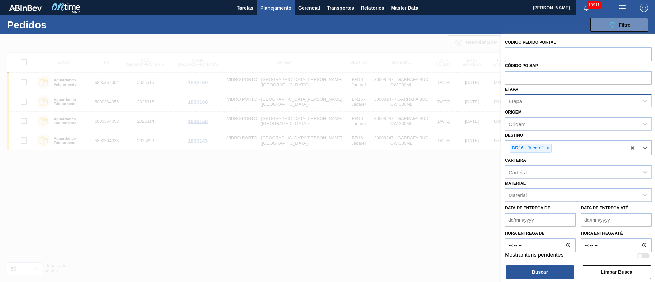
click at [521, 105] on div "Etapa" at bounding box center [571, 101] width 133 height 10
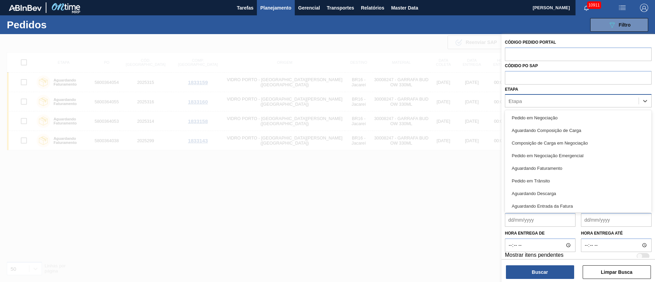
type input "fat"
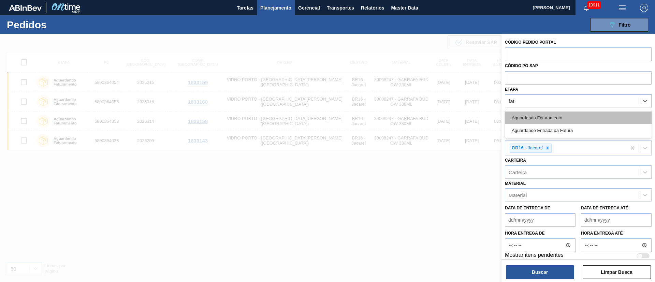
click at [527, 121] on div "Aguardando Faturamento" at bounding box center [578, 118] width 147 height 13
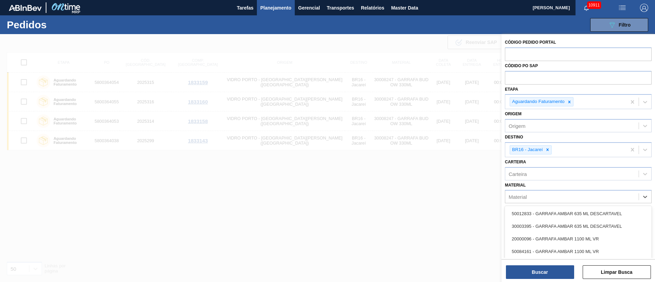
click at [525, 194] on div "Material" at bounding box center [518, 197] width 18 height 6
type input "2"
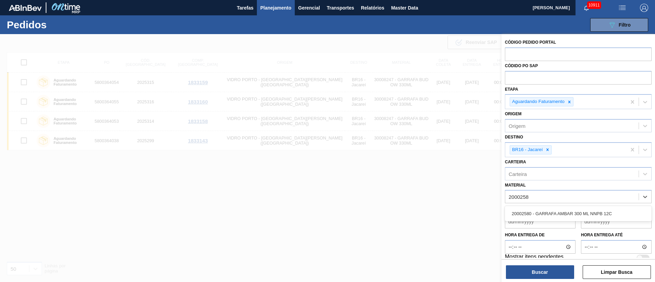
type input "20002580"
click at [549, 217] on div "20002580 - GARRAFA AMBAR 300 ML NNPB 12C" at bounding box center [578, 213] width 147 height 13
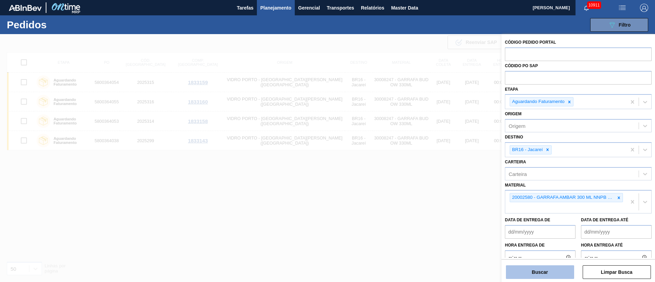
click at [547, 274] on button "Buscar" at bounding box center [540, 272] width 68 height 14
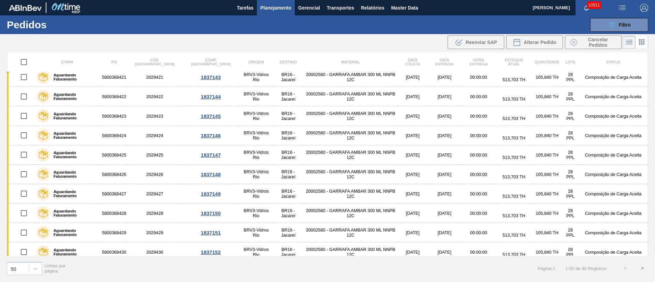
scroll to position [358, 0]
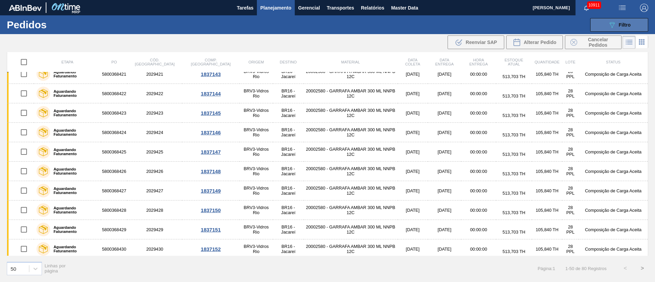
click at [619, 24] on span "Filtro" at bounding box center [625, 24] width 12 height 5
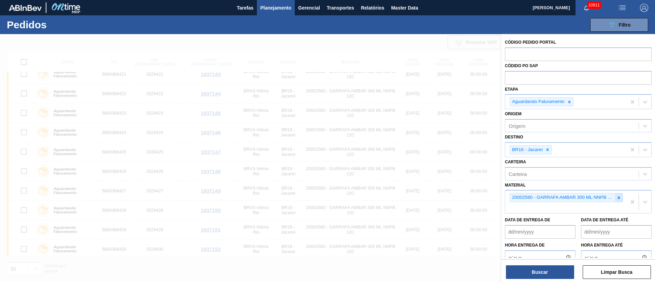
click at [616, 199] on icon at bounding box center [618, 197] width 5 height 5
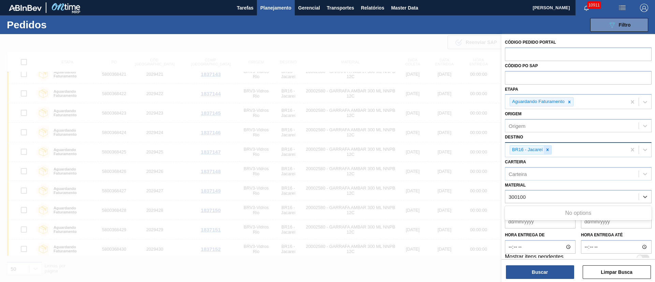
type input "30010"
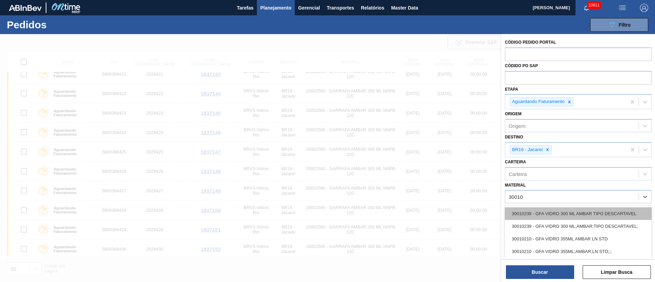
click at [570, 208] on div "30010239 - GFA VIDRO 300 ML AMBAR TIPO DESCARTAVEL" at bounding box center [578, 213] width 147 height 13
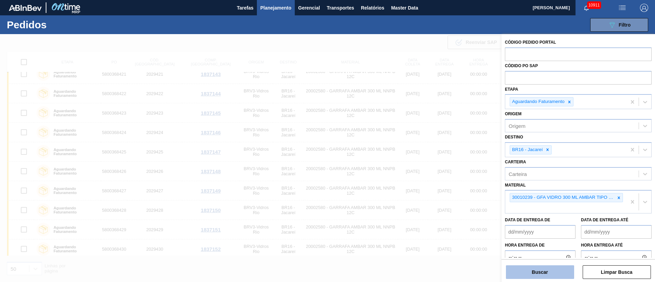
click at [547, 269] on button "Buscar" at bounding box center [540, 272] width 68 height 14
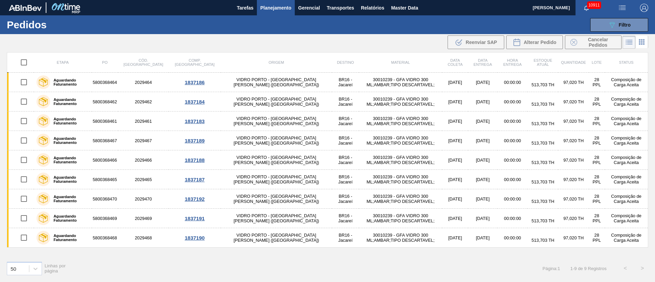
scroll to position [0, 0]
